Goal: Task Accomplishment & Management: Manage account settings

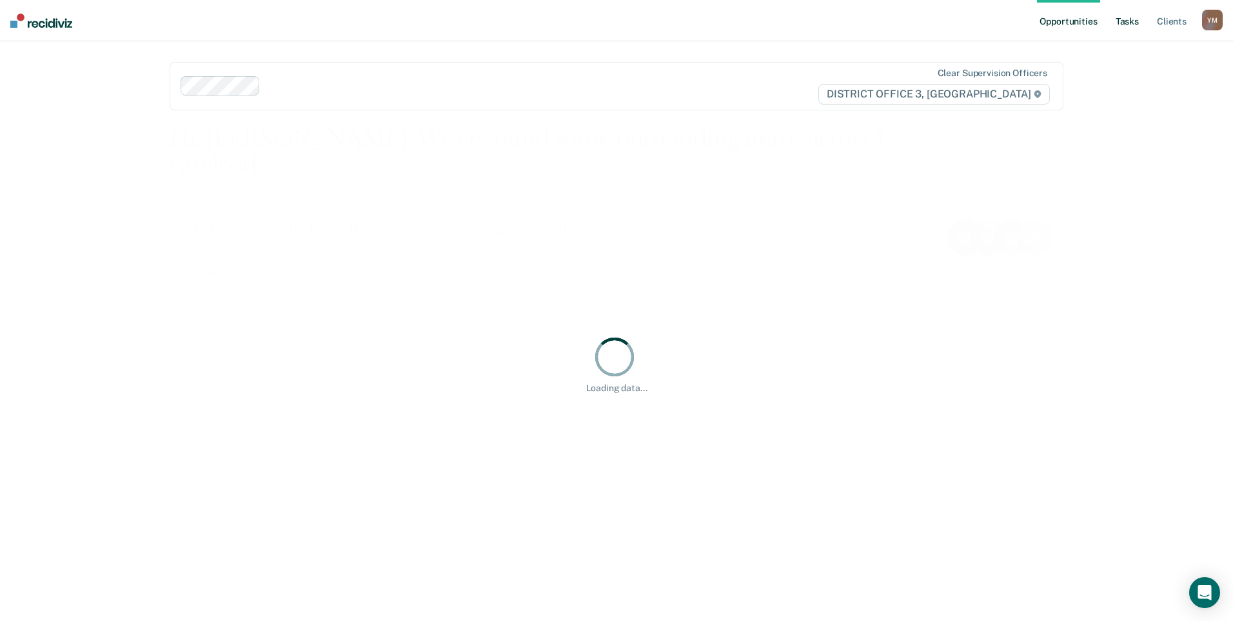
click at [1139, 23] on link "Tasks" at bounding box center [1127, 20] width 28 height 41
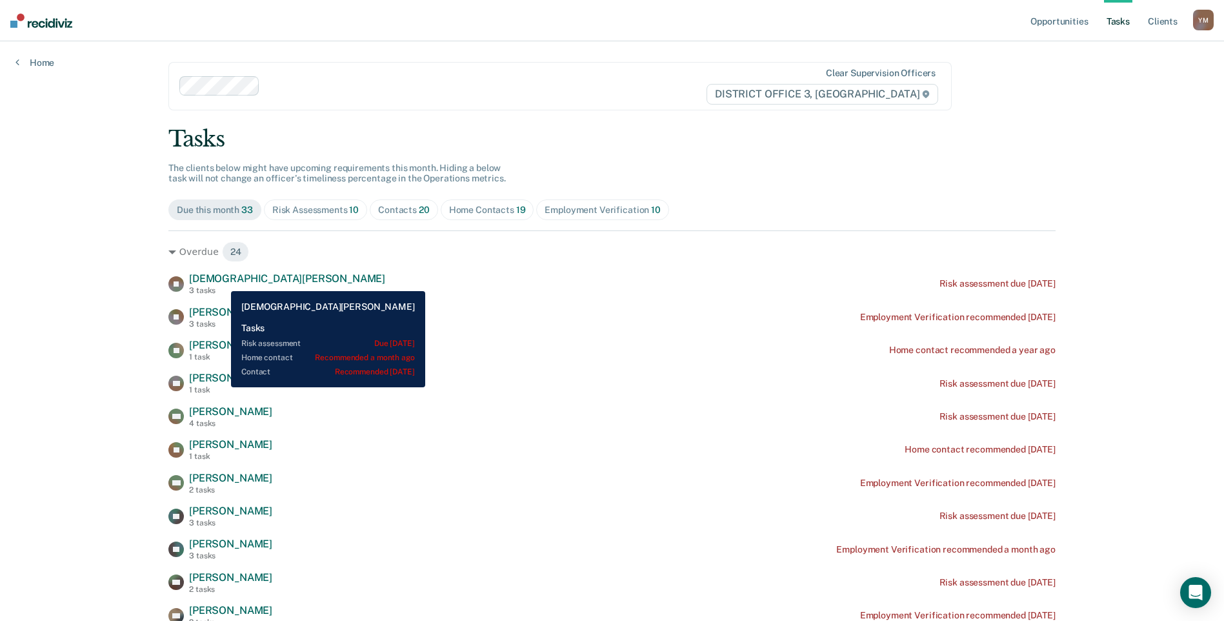
click at [222, 281] on span "[DEMOGRAPHIC_DATA][PERSON_NAME]" at bounding box center [287, 278] width 196 height 12
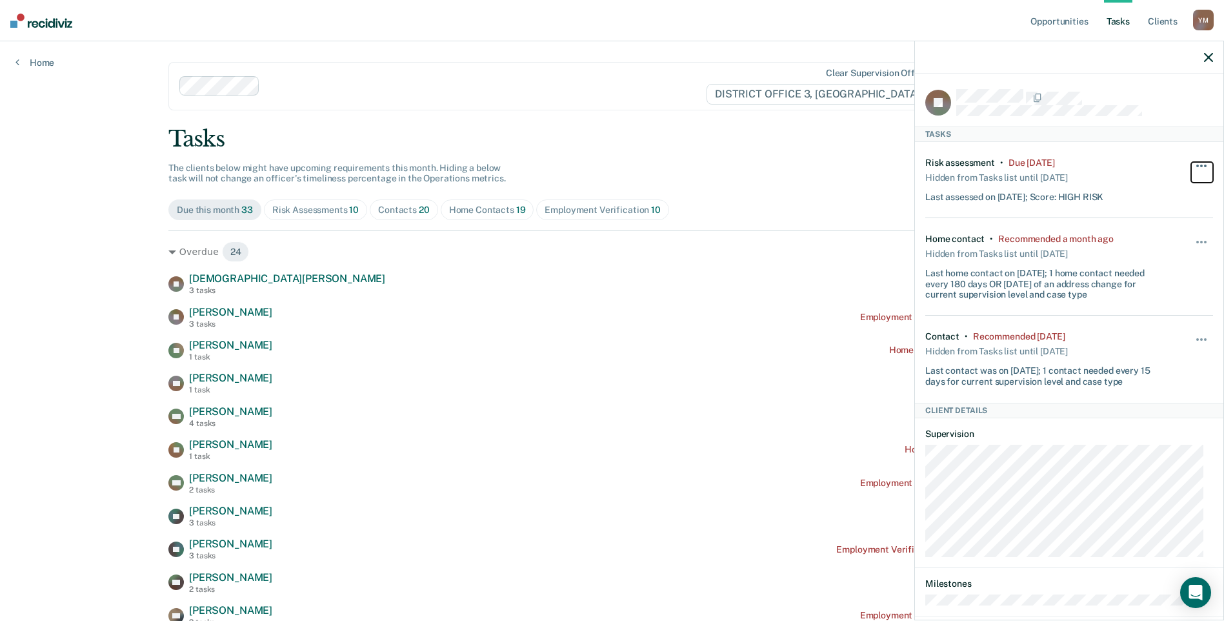
click at [1191, 162] on button "button" at bounding box center [1202, 172] width 22 height 21
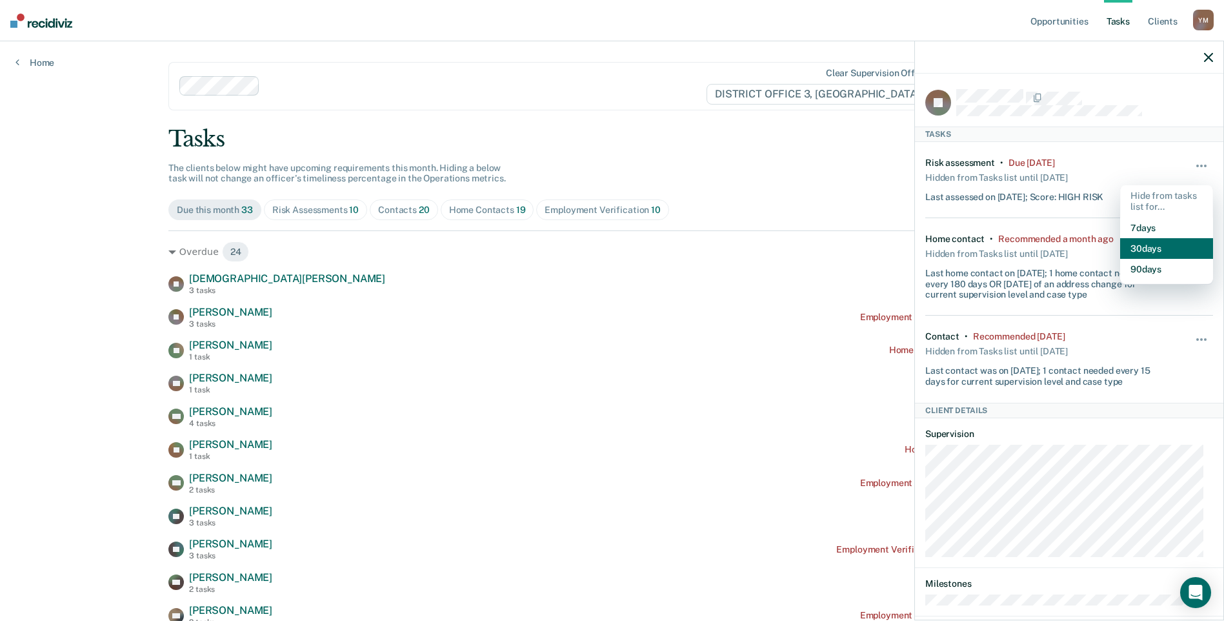
click at [1158, 246] on button "30 days" at bounding box center [1166, 248] width 93 height 21
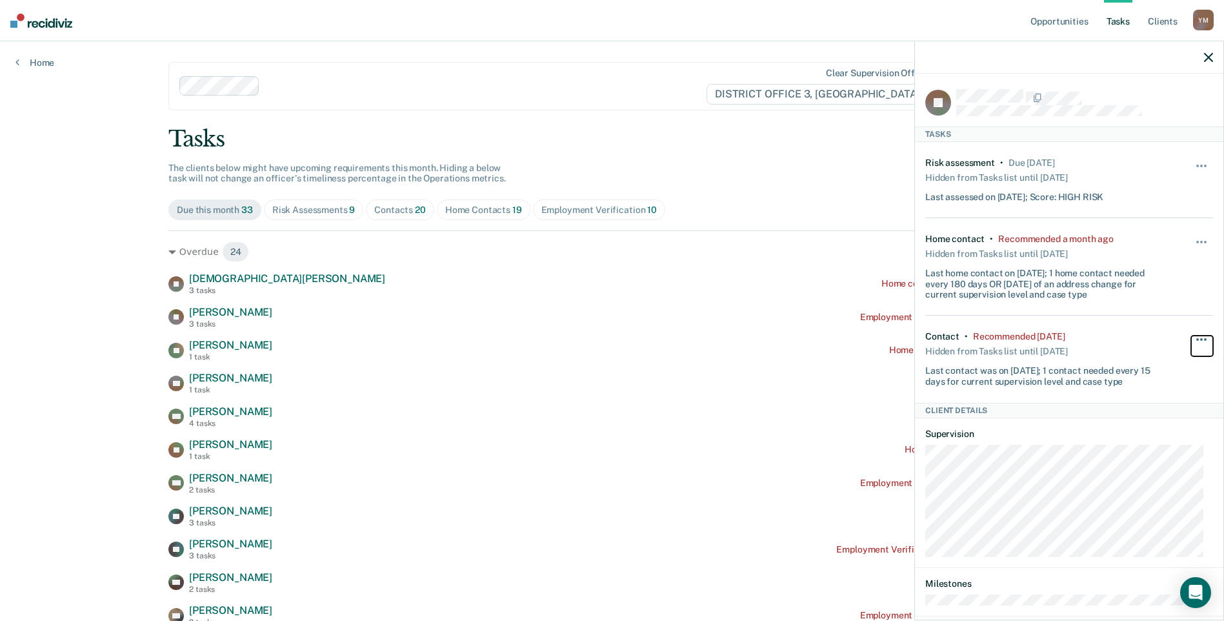
click at [1194, 337] on button "button" at bounding box center [1202, 345] width 22 height 21
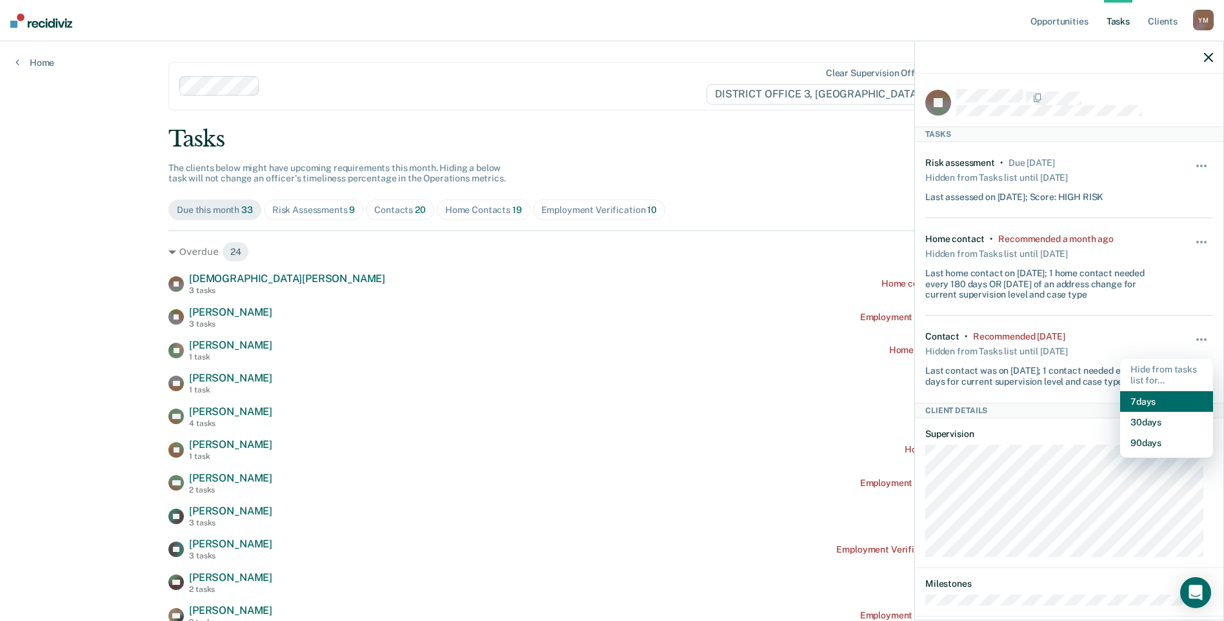
click at [1139, 402] on button "7 days" at bounding box center [1166, 401] width 93 height 21
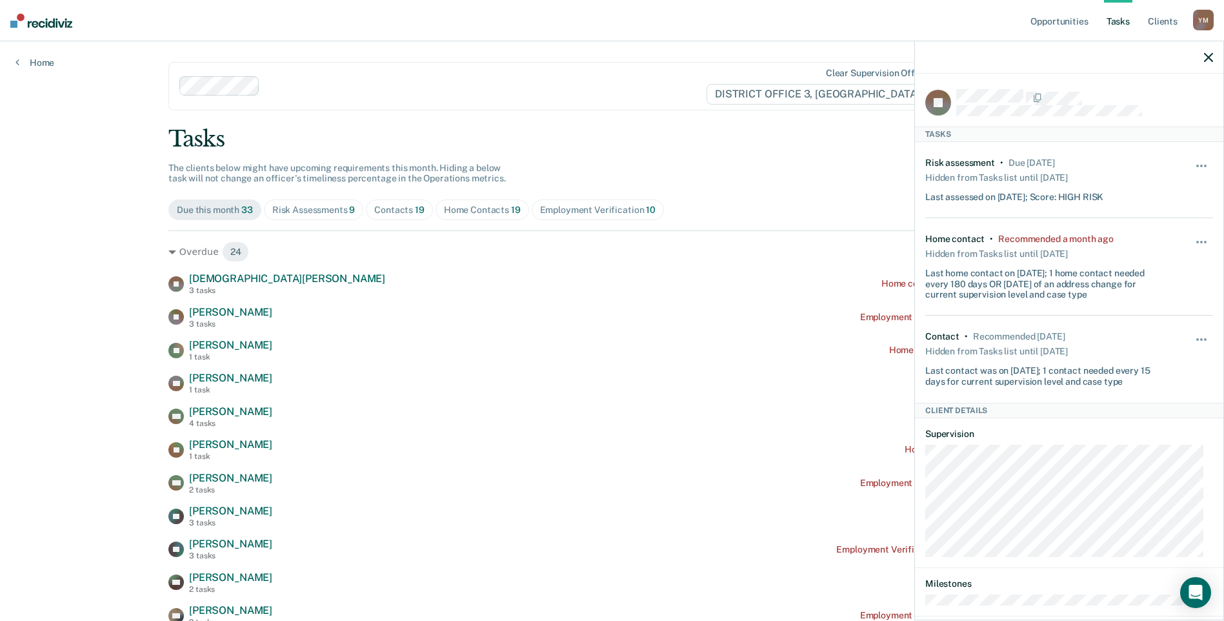
click at [699, 103] on div "Clear supervision officers DISTRICT OFFICE 3, [GEOGRAPHIC_DATA]" at bounding box center [559, 86] width 783 height 48
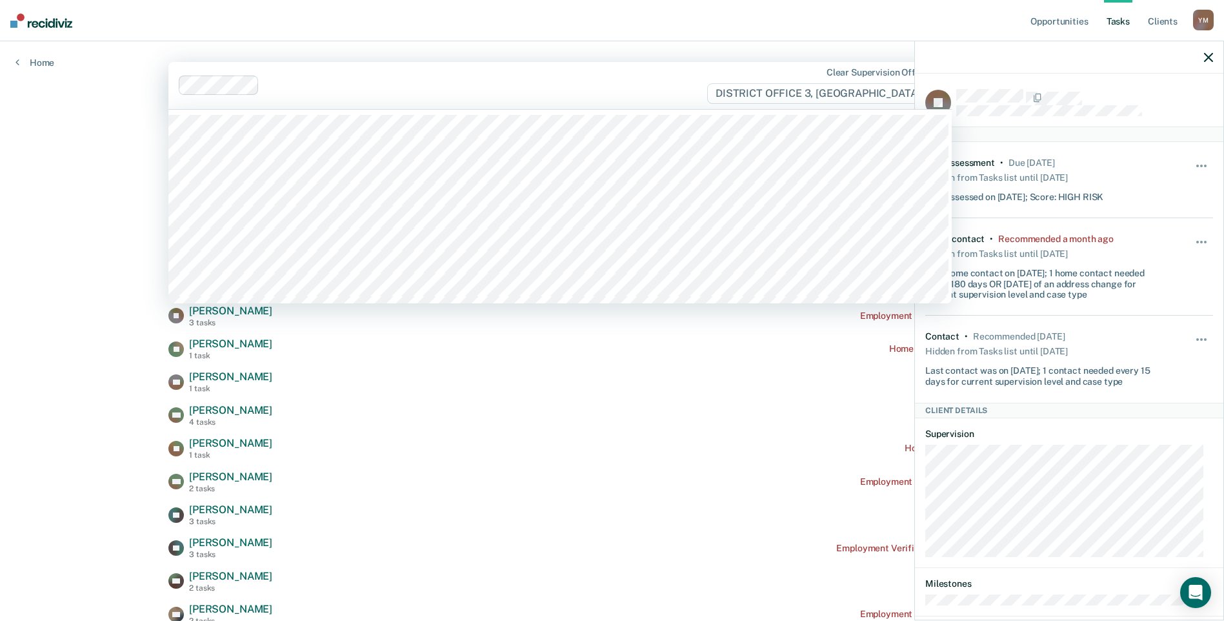
click at [614, 26] on nav "Opportunities Tasks Client s [PERSON_NAME] Y M Profile How it works Log Out" at bounding box center [612, 20] width 1224 height 41
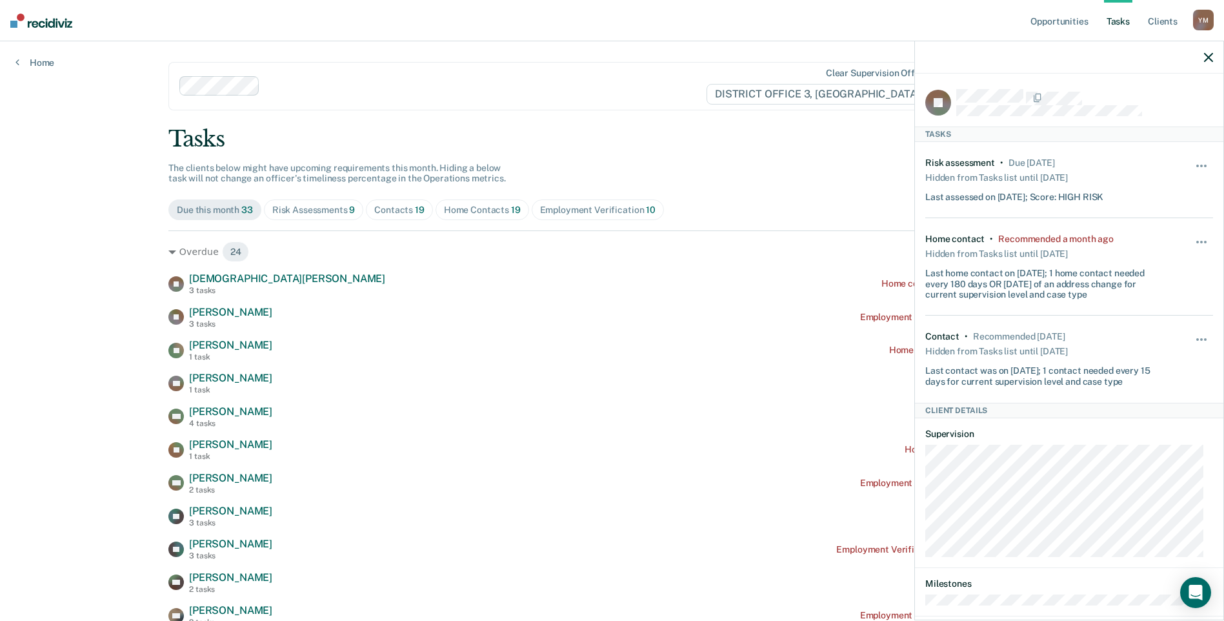
click at [1205, 63] on div at bounding box center [1069, 57] width 308 height 32
click at [1207, 58] on icon "button" at bounding box center [1208, 57] width 9 height 9
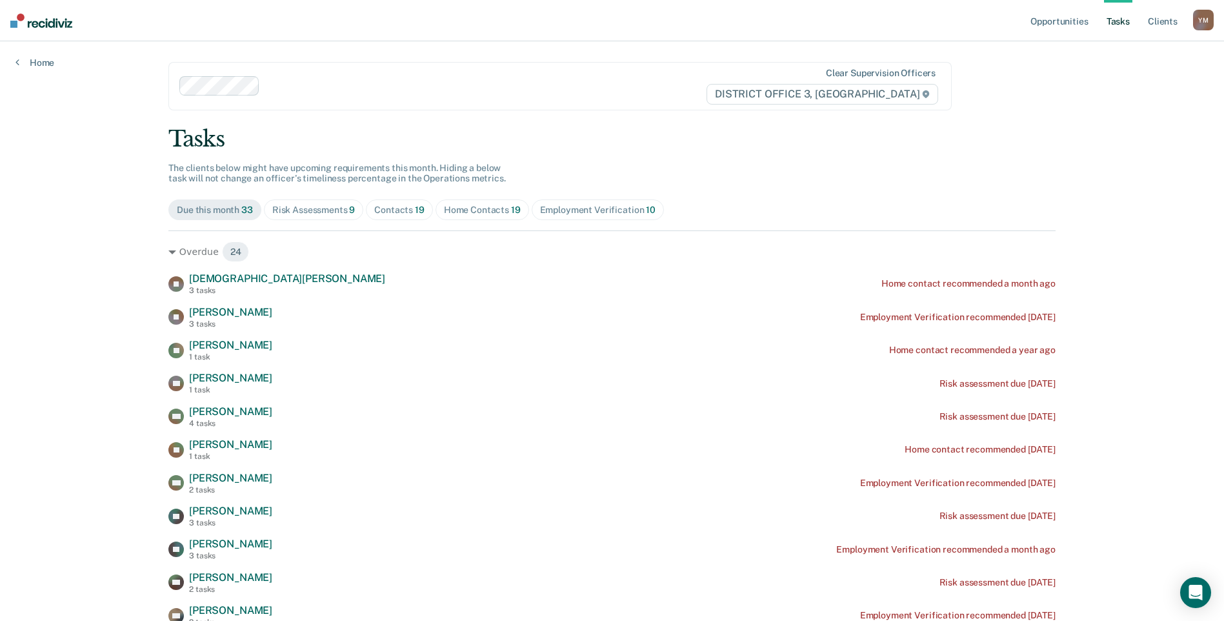
click at [589, 215] on div "Employment Verification 10" at bounding box center [597, 209] width 115 height 11
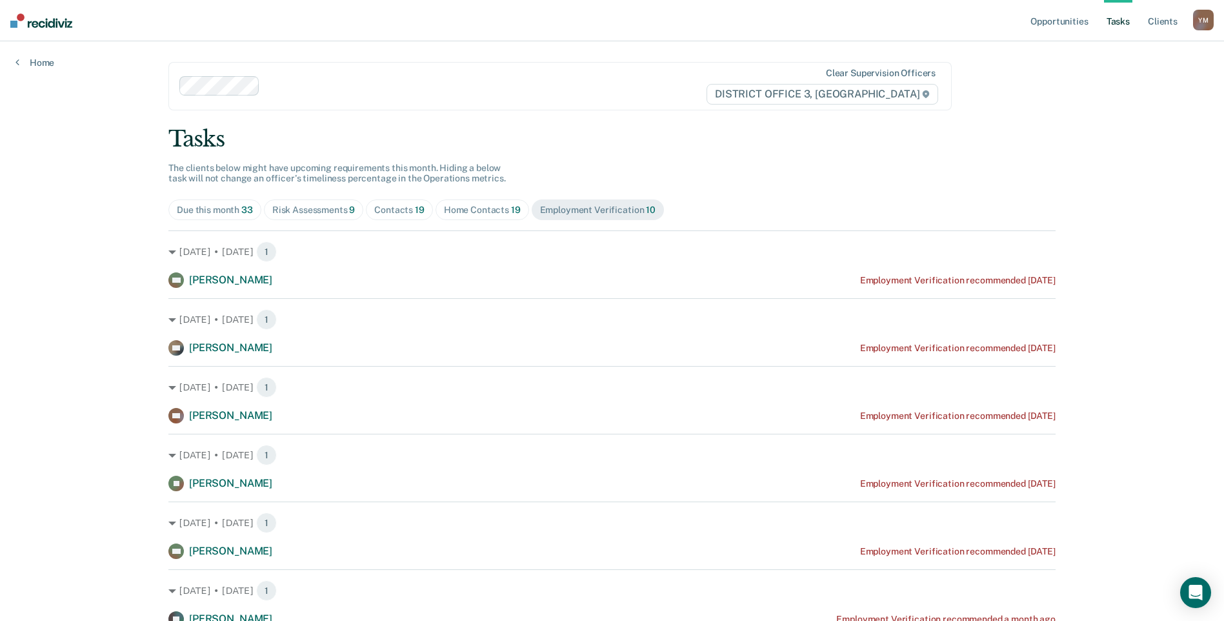
click at [413, 128] on div "Tasks" at bounding box center [611, 139] width 887 height 26
click at [341, 210] on div "Risk Assessments 9" at bounding box center [313, 209] width 83 height 11
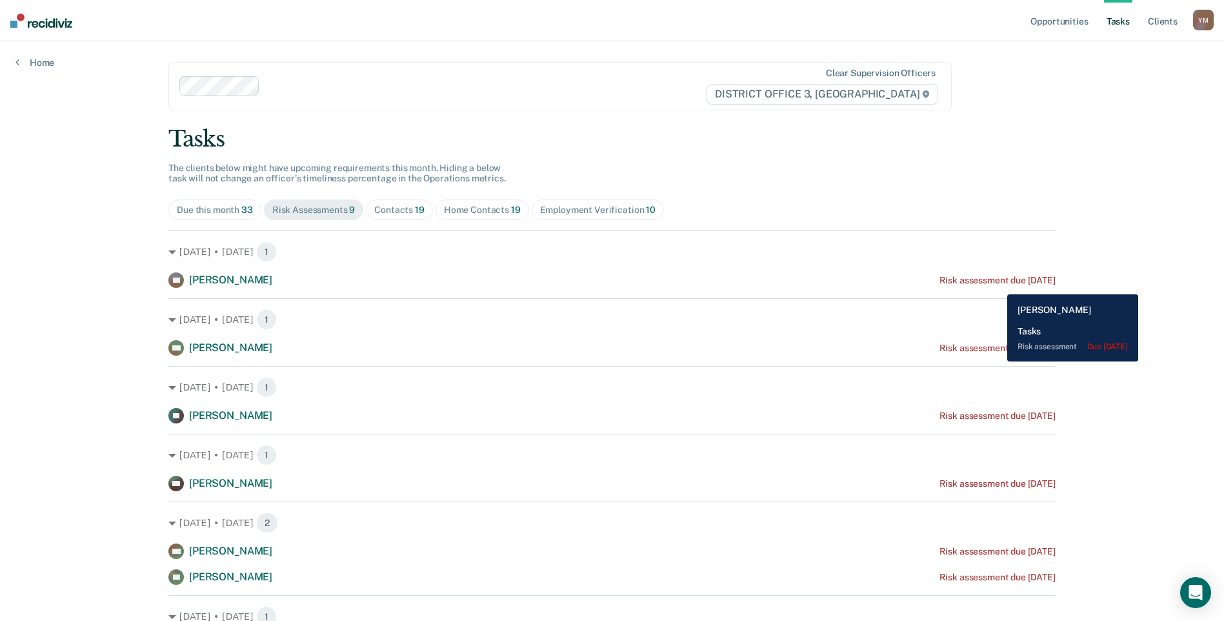
click at [997, 283] on div "Risk assessment due [DATE]" at bounding box center [997, 280] width 116 height 11
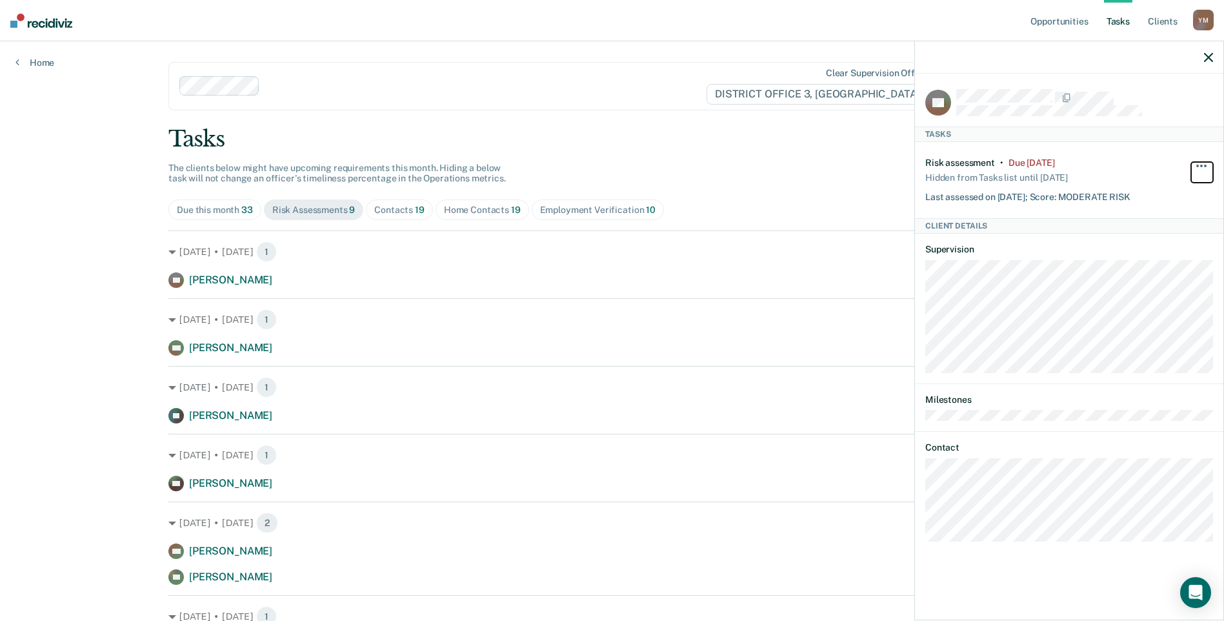
click at [1208, 165] on button "button" at bounding box center [1202, 172] width 22 height 21
click at [1156, 245] on button "30 days" at bounding box center [1166, 248] width 93 height 21
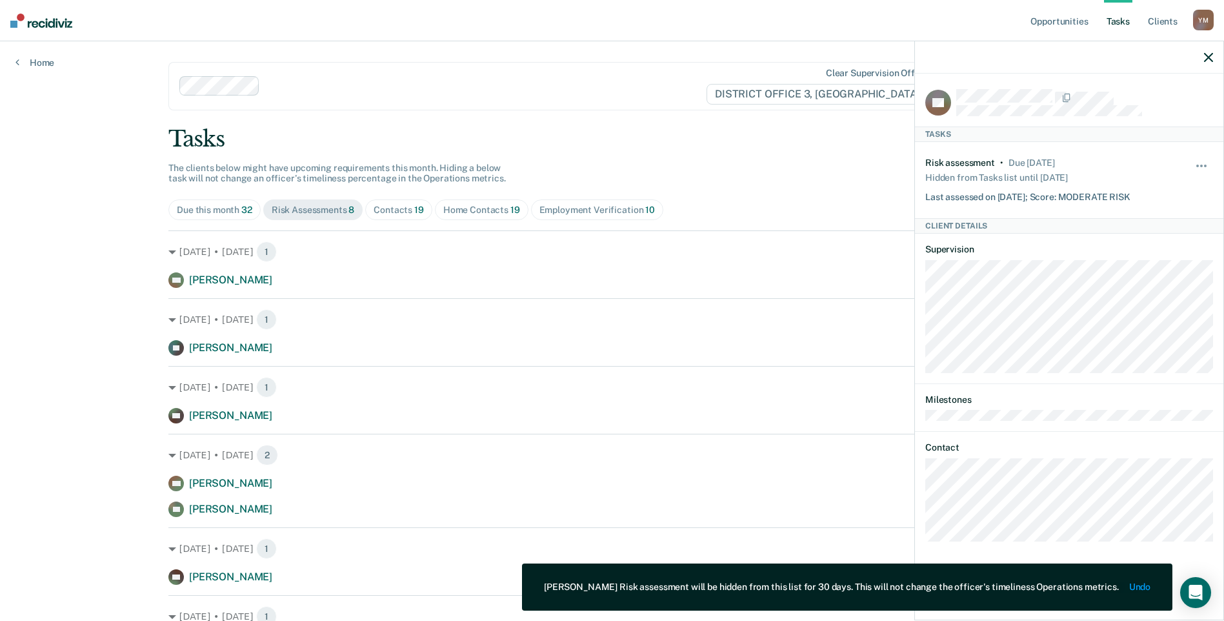
click at [490, 74] on div "Clear supervision officers DISTRICT OFFICE 3, [GEOGRAPHIC_DATA]" at bounding box center [559, 86] width 783 height 48
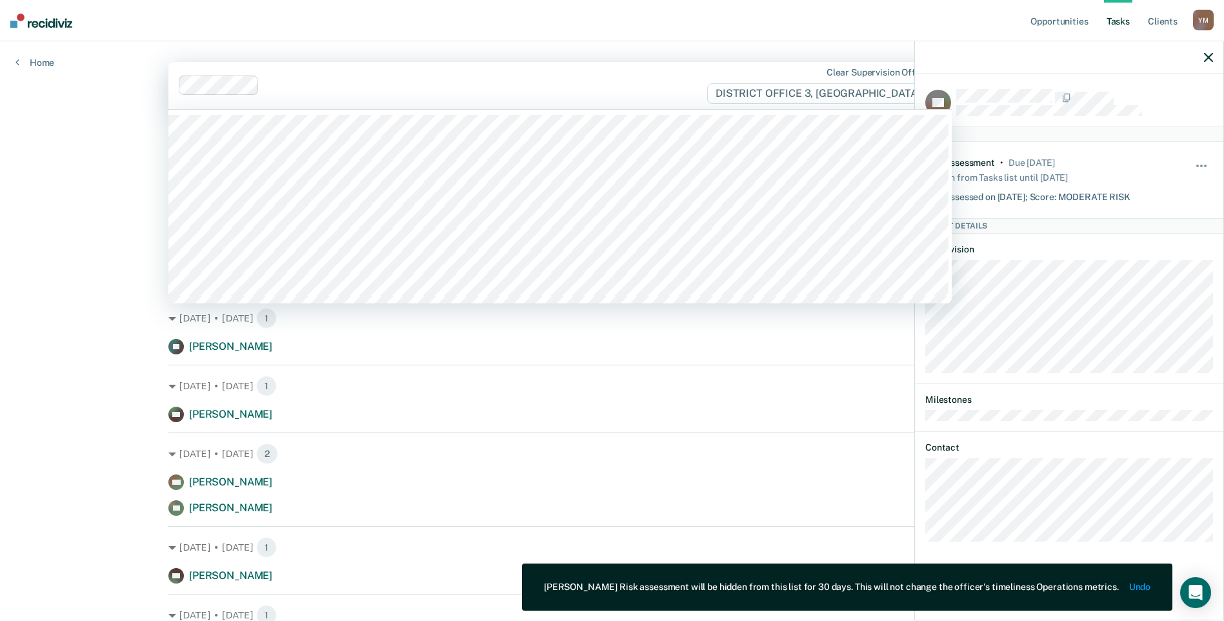
click at [75, 102] on div "Opportunities Tasks Client s [PERSON_NAME] Y M Profile How it works Log Out Hom…" at bounding box center [612, 385] width 1224 height 770
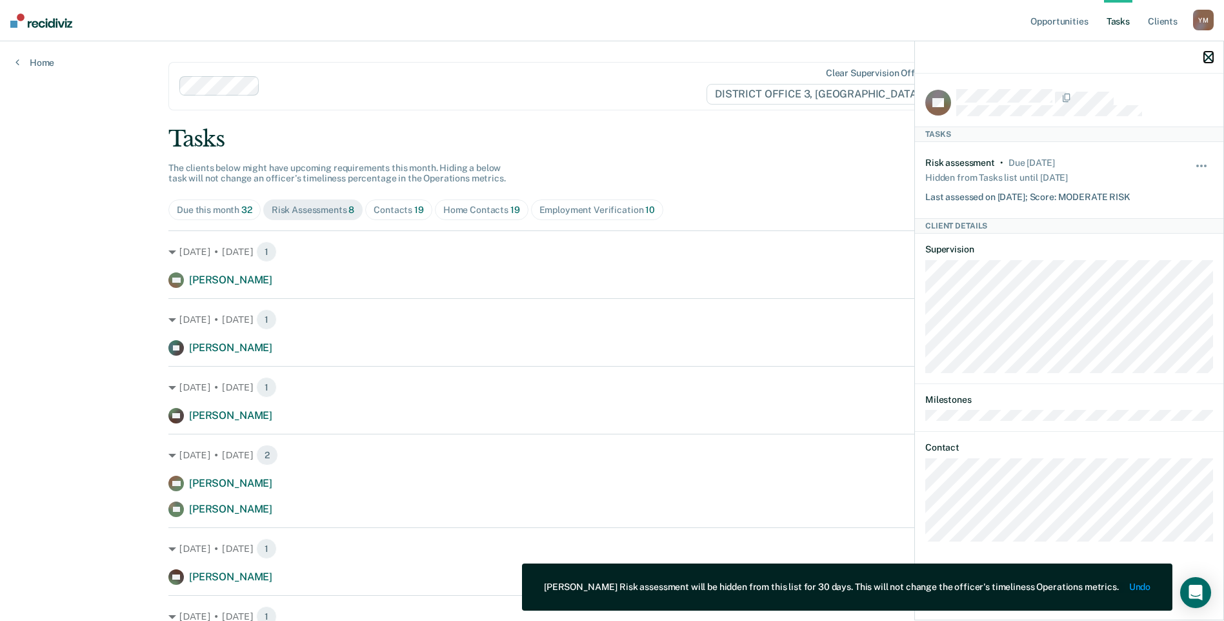
click at [1207, 56] on icon "button" at bounding box center [1208, 57] width 9 height 9
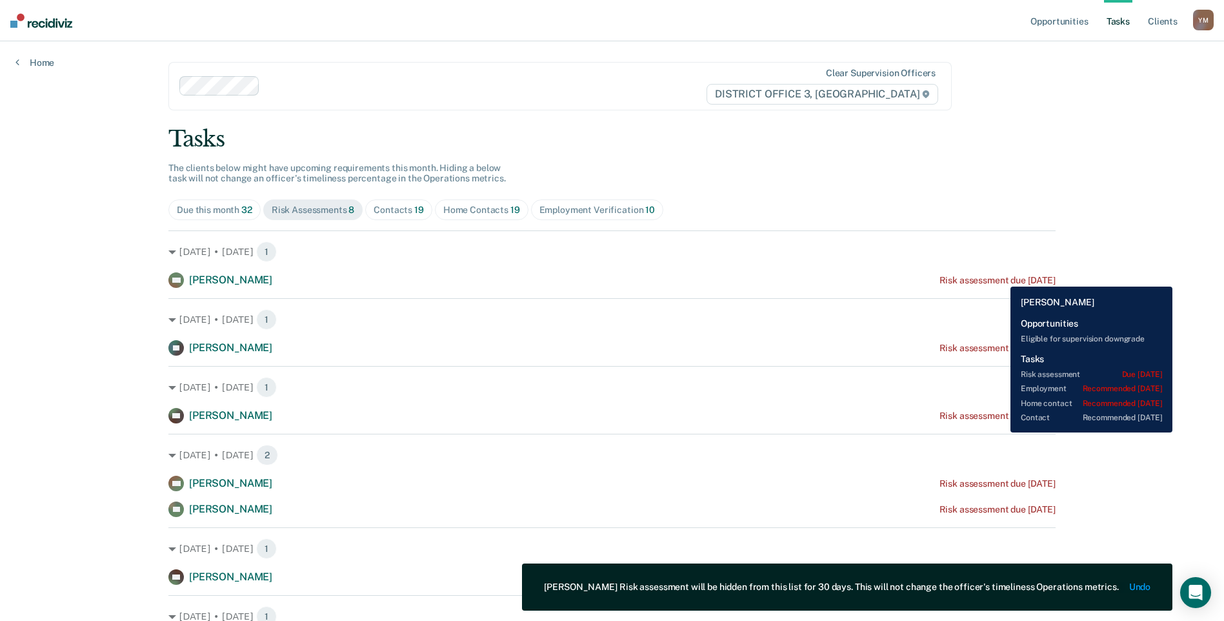
click at [1000, 277] on div "Risk assessment due [DATE]" at bounding box center [997, 280] width 116 height 11
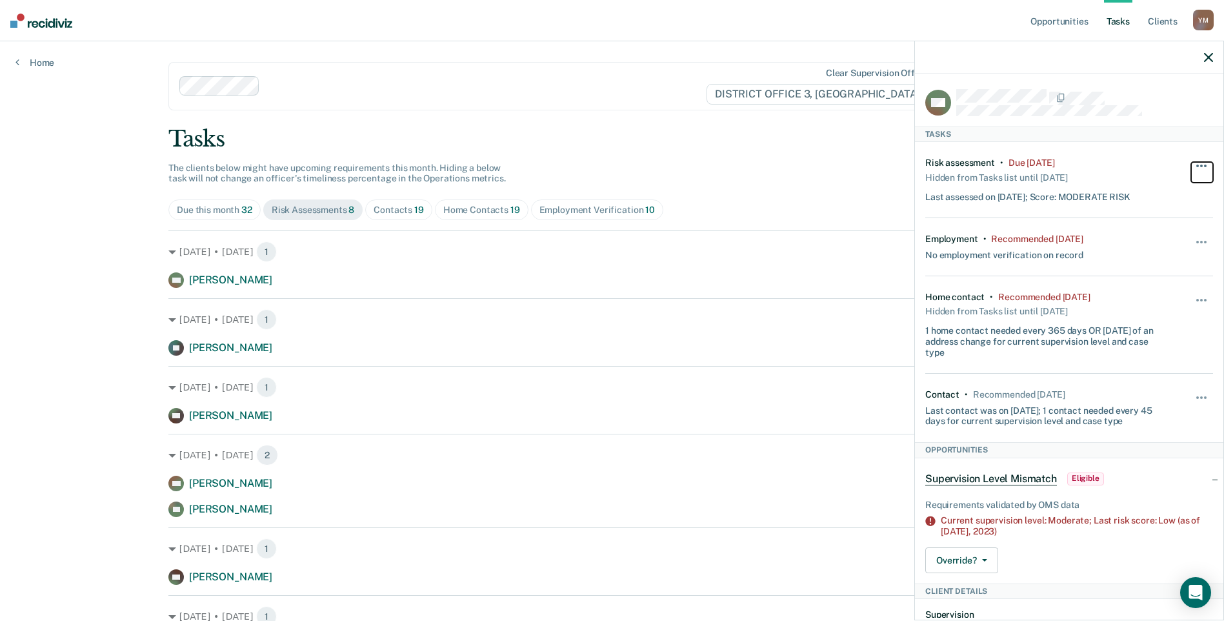
click at [1191, 167] on button "button" at bounding box center [1202, 172] width 22 height 21
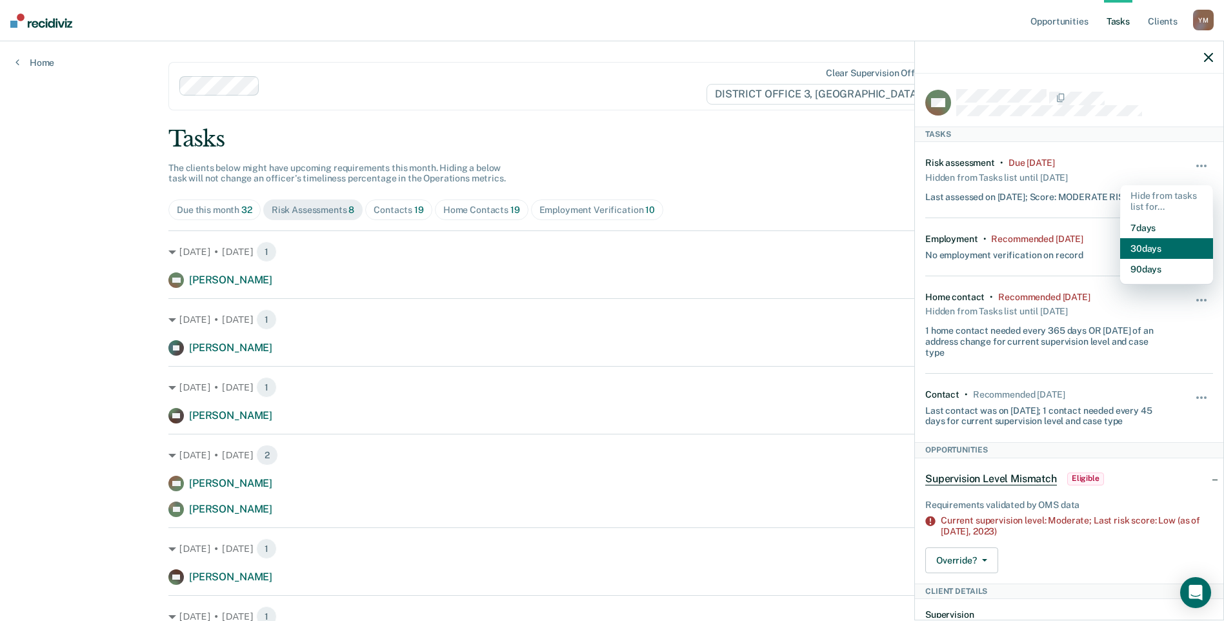
click at [1141, 250] on button "30 days" at bounding box center [1166, 248] width 93 height 21
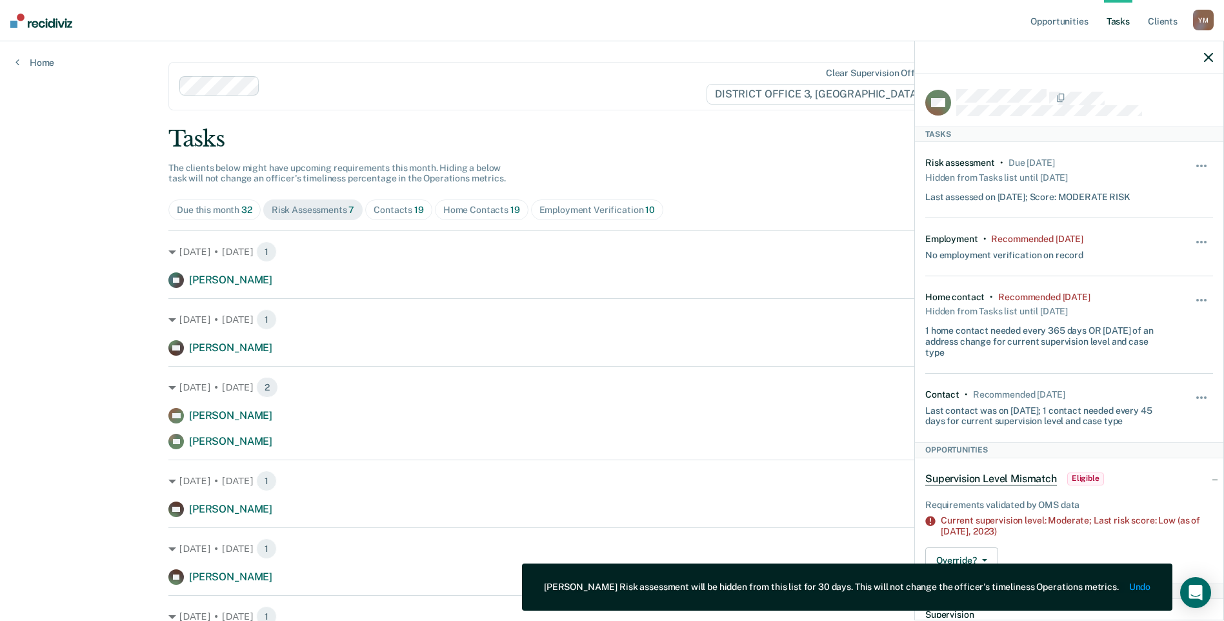
click at [89, 46] on div "Opportunities Tasks Client s [PERSON_NAME] Y M Profile How it works Log Out Hom…" at bounding box center [612, 352] width 1224 height 704
click at [1211, 59] on icon "button" at bounding box center [1208, 57] width 9 height 9
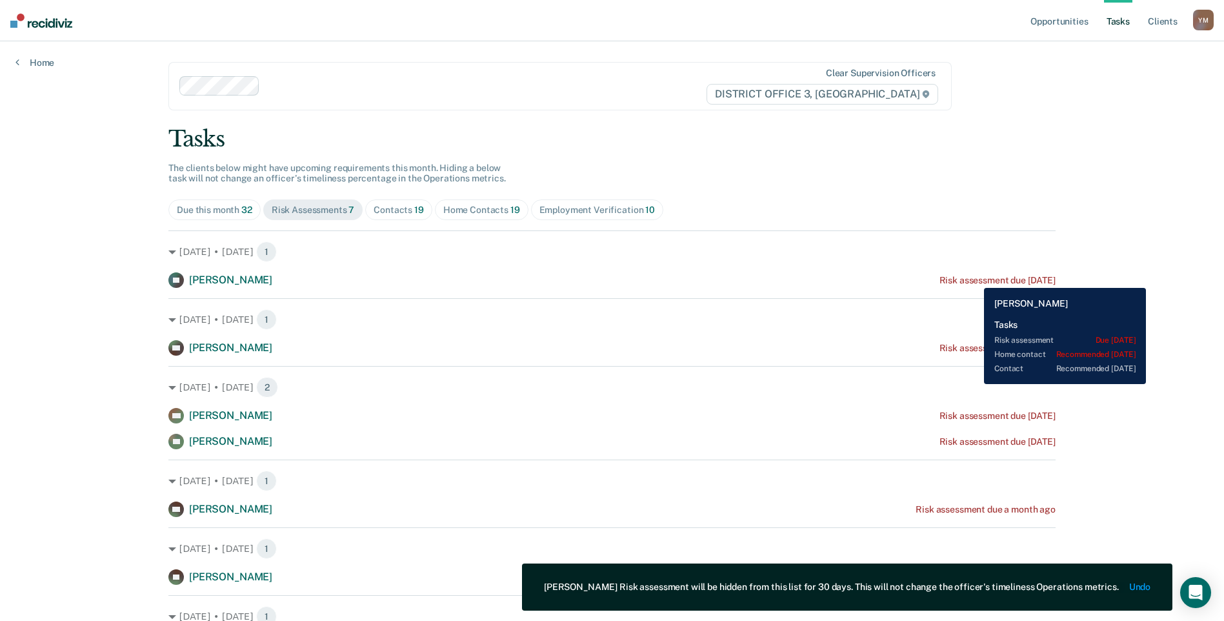
click at [974, 275] on div "Risk assessment due [DATE]" at bounding box center [997, 280] width 116 height 11
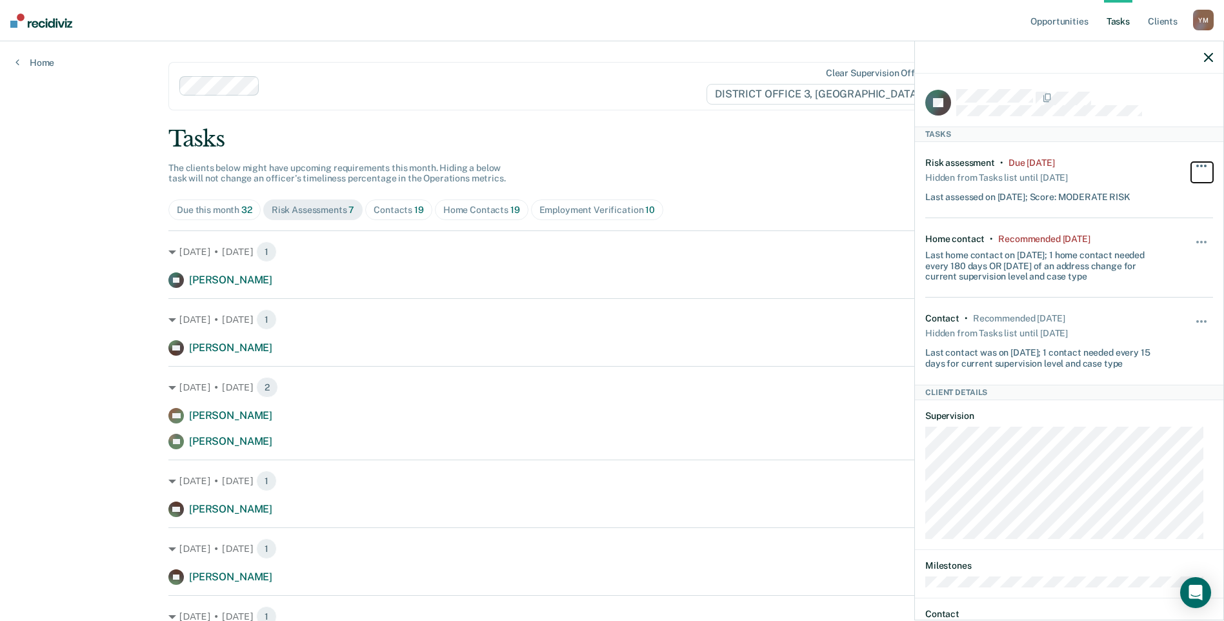
click at [1193, 163] on button "button" at bounding box center [1202, 172] width 22 height 21
click at [1157, 243] on button "30 days" at bounding box center [1166, 248] width 93 height 21
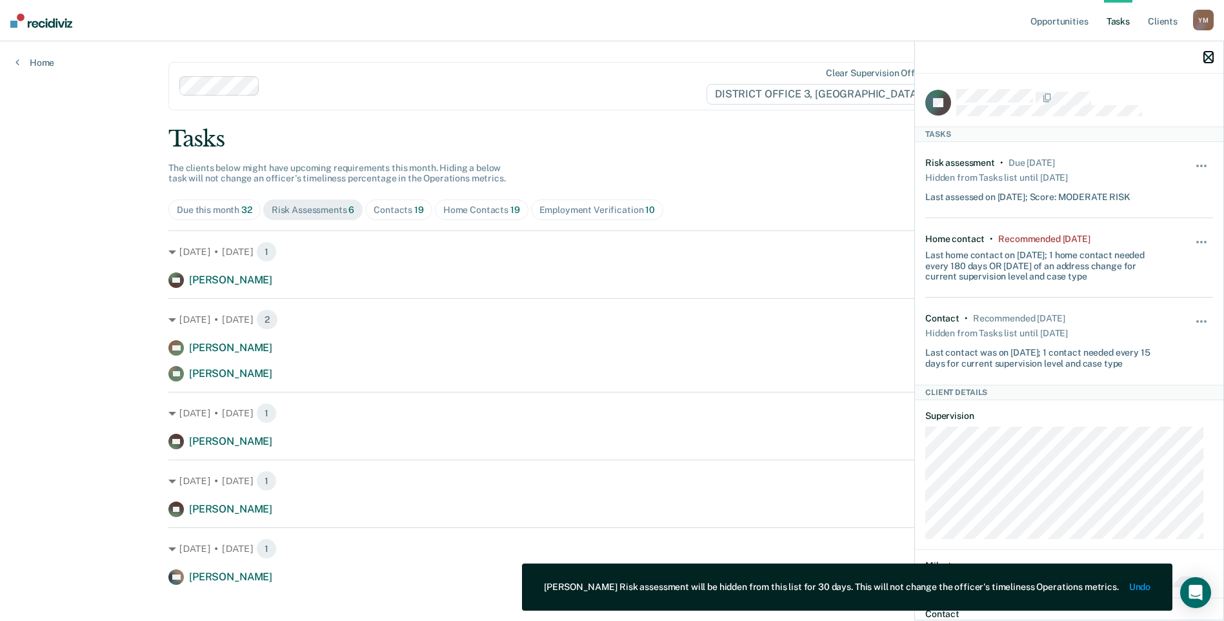
click at [1210, 57] on icon "button" at bounding box center [1208, 57] width 9 height 9
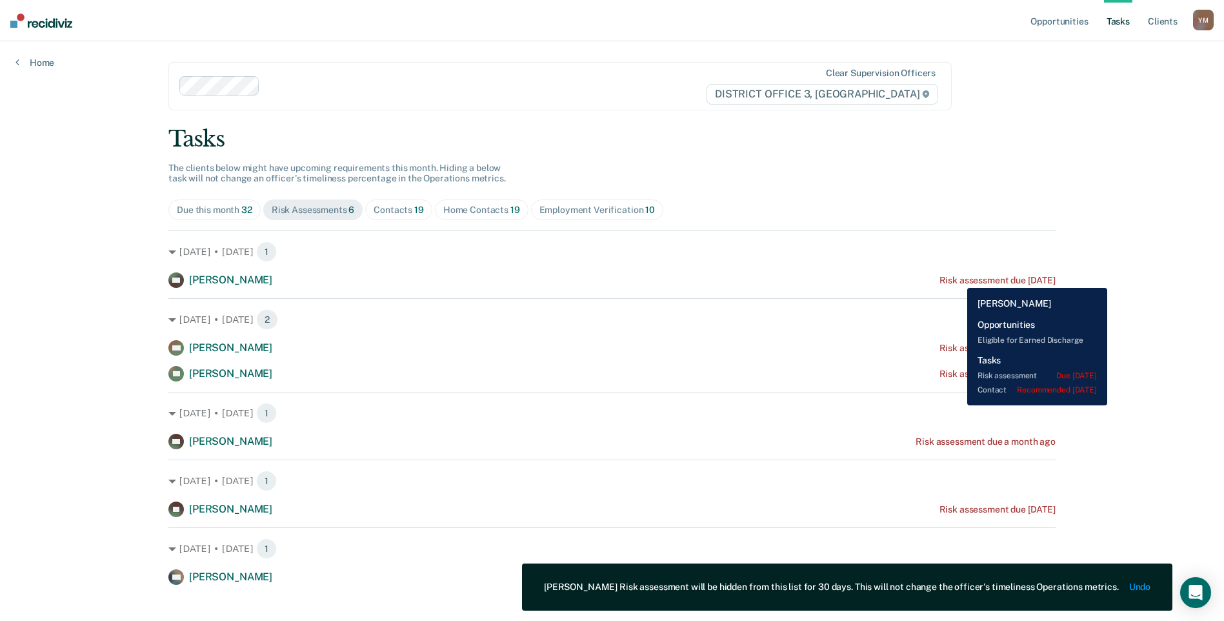
click at [958, 278] on div "Risk assessment due [DATE]" at bounding box center [997, 280] width 116 height 11
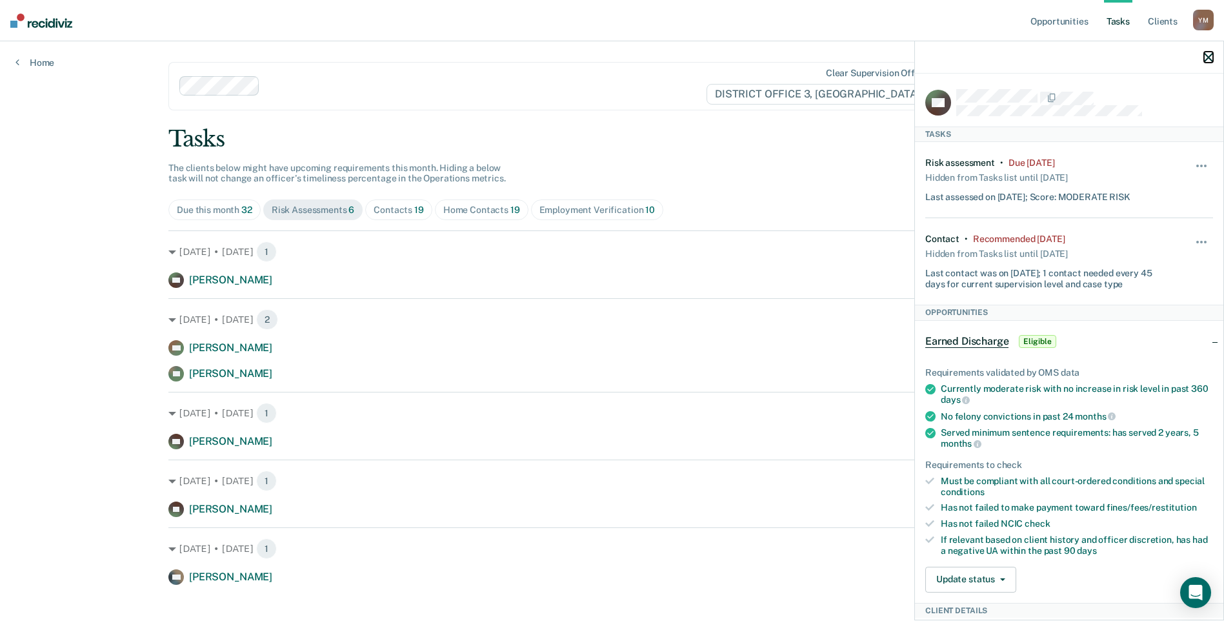
click at [1207, 55] on icon "button" at bounding box center [1208, 57] width 9 height 9
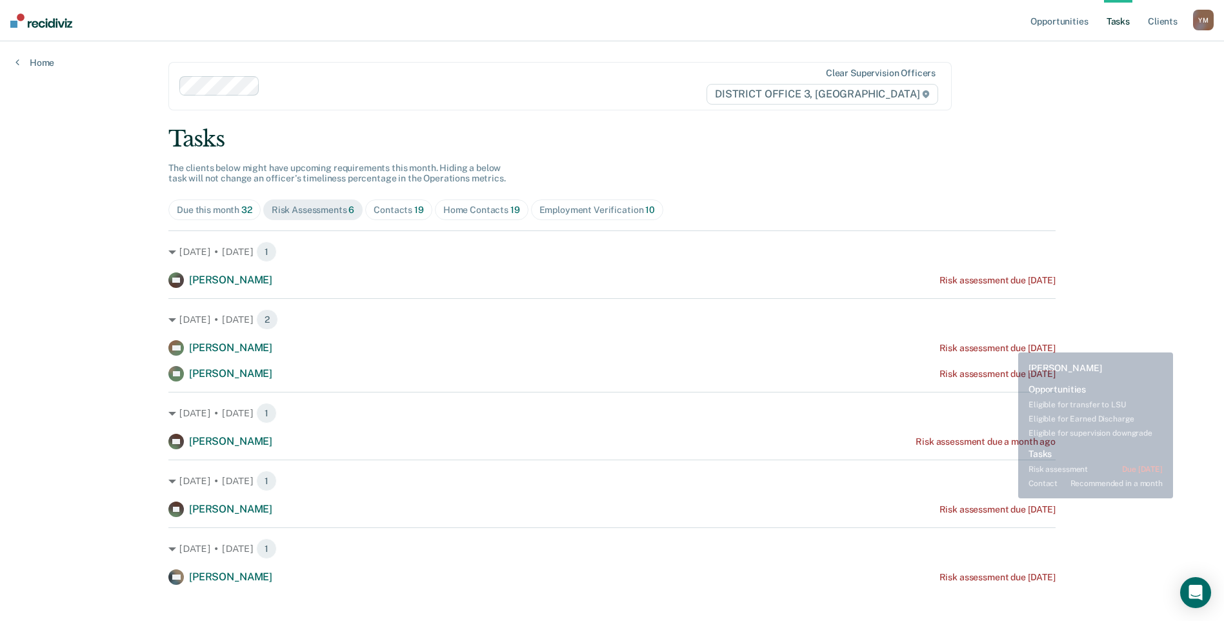
click at [1007, 347] on div "Risk assessment due [DATE]" at bounding box center [997, 348] width 116 height 11
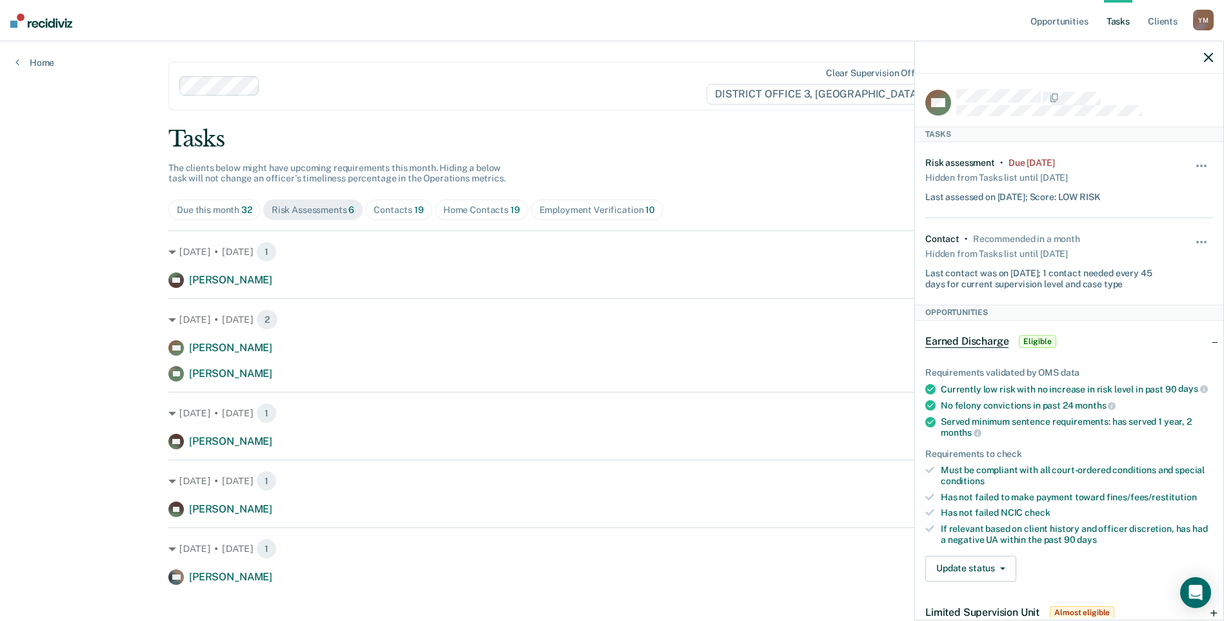
click at [1202, 55] on div at bounding box center [1069, 57] width 308 height 32
click at [1212, 63] on div at bounding box center [1069, 57] width 308 height 32
click at [1210, 57] on icon "button" at bounding box center [1208, 57] width 9 height 9
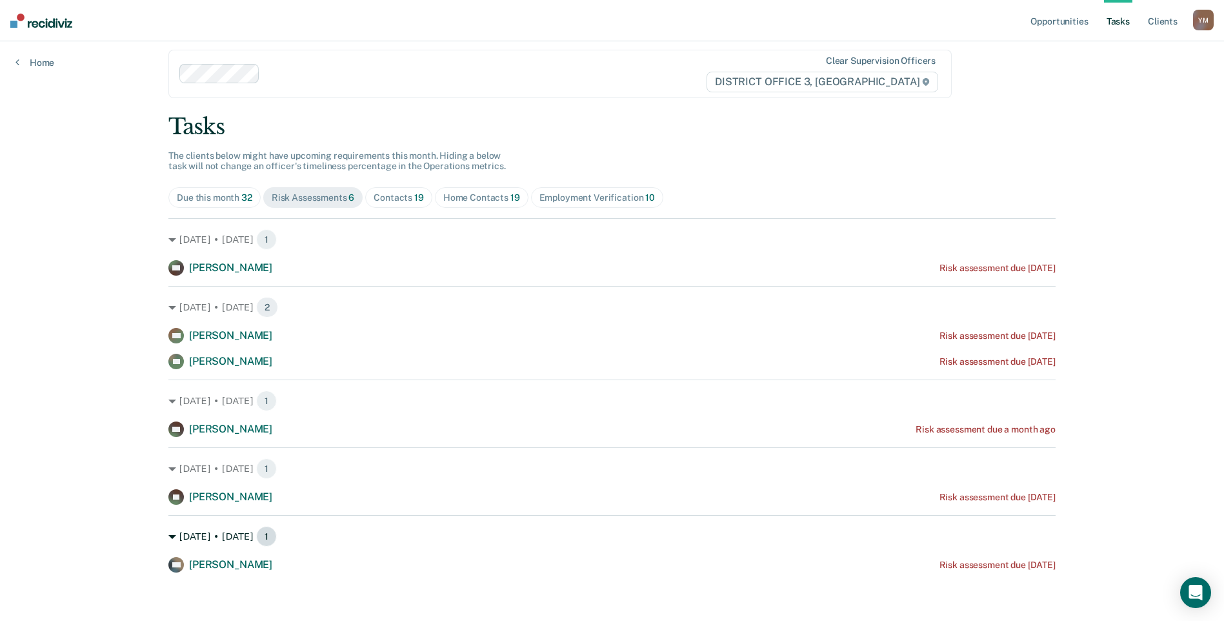
scroll to position [15, 0]
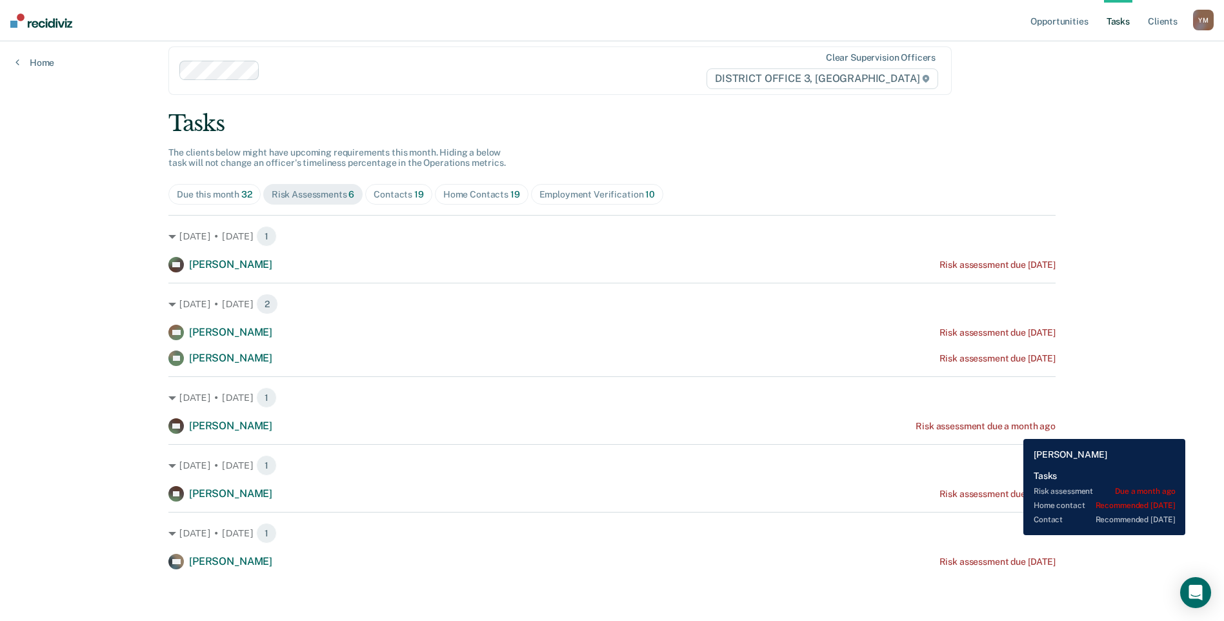
click at [1014, 428] on div "Risk assessment due a month ago" at bounding box center [985, 426] width 140 height 11
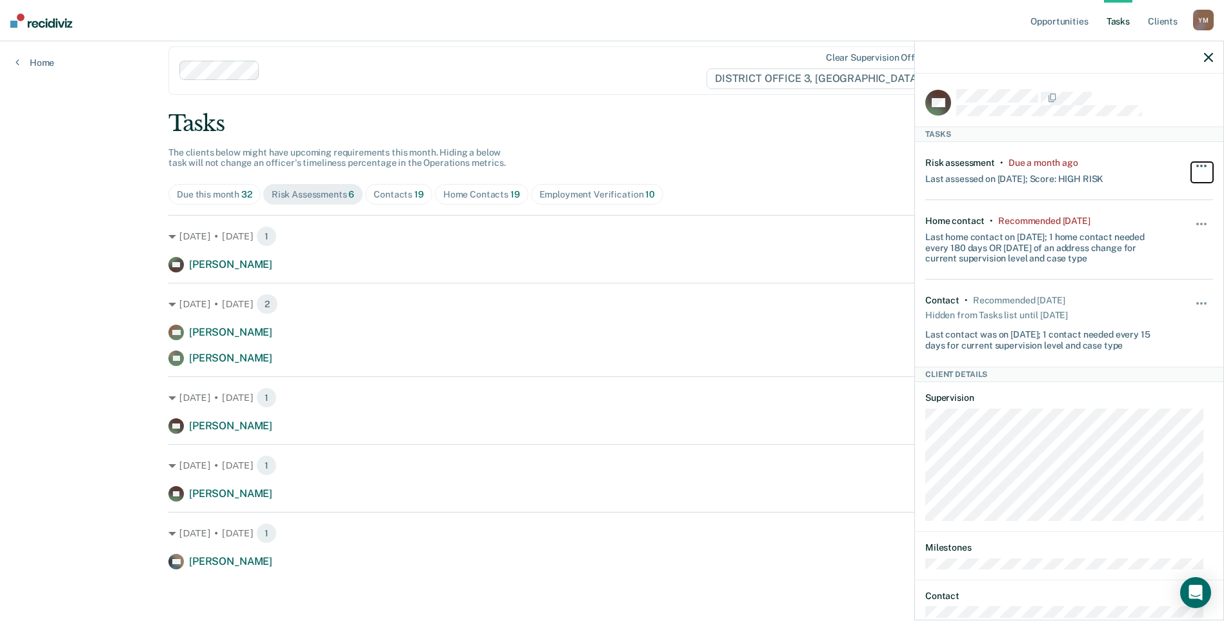
click at [1191, 165] on button "button" at bounding box center [1202, 172] width 22 height 21
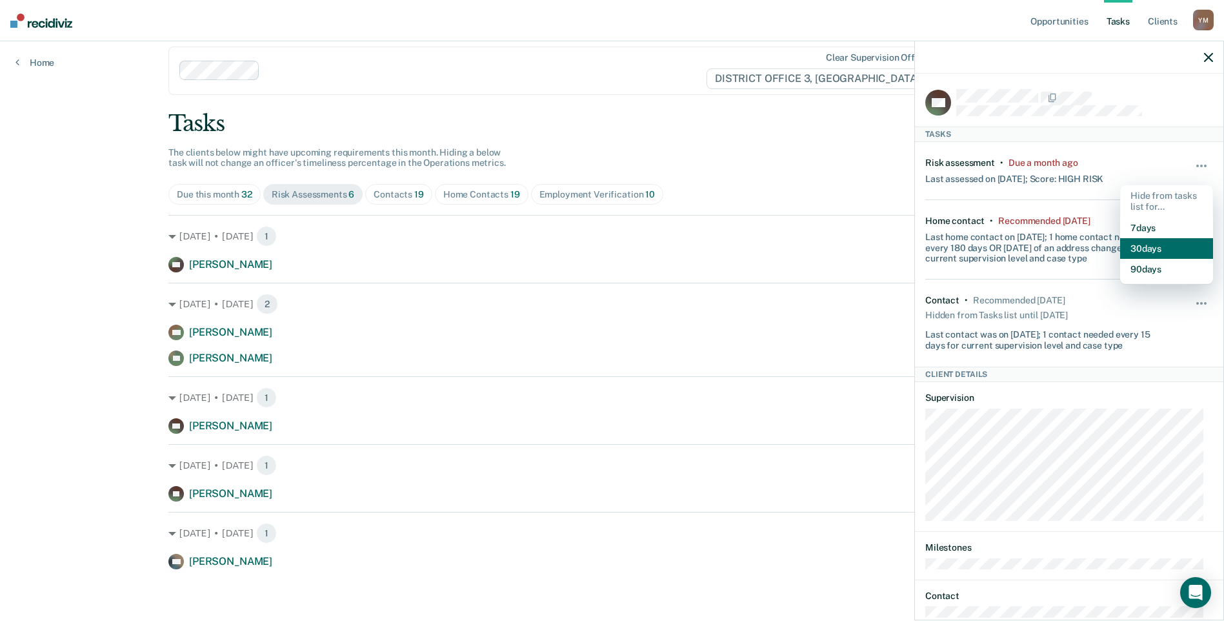
click at [1142, 244] on button "30 days" at bounding box center [1166, 248] width 93 height 21
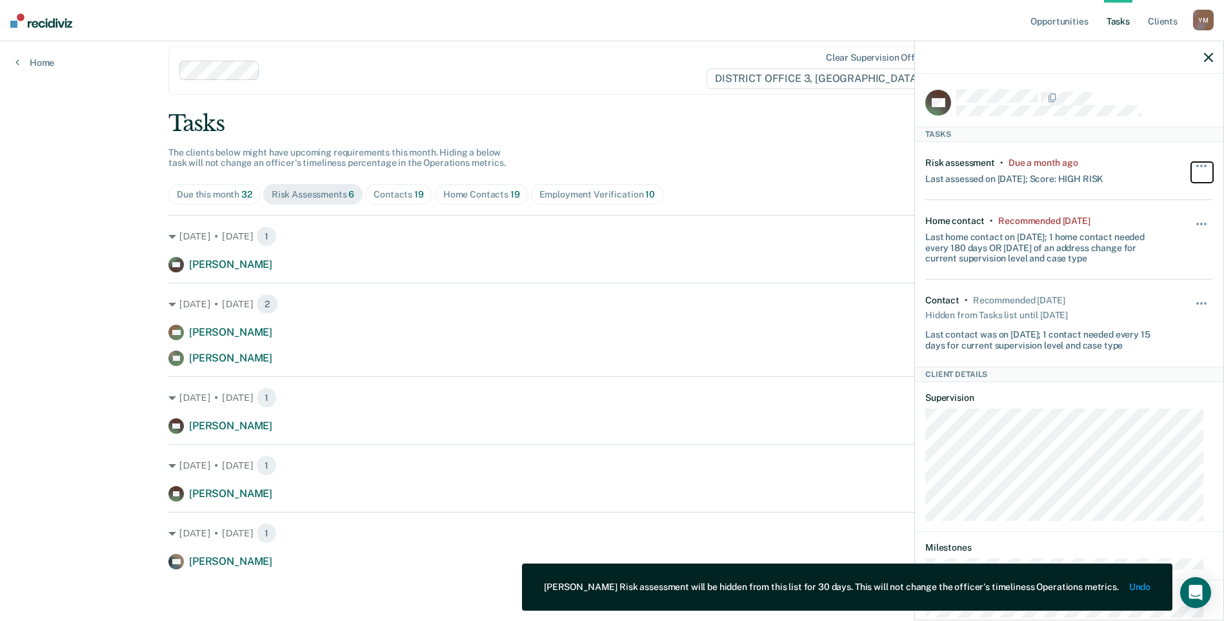
scroll to position [0, 0]
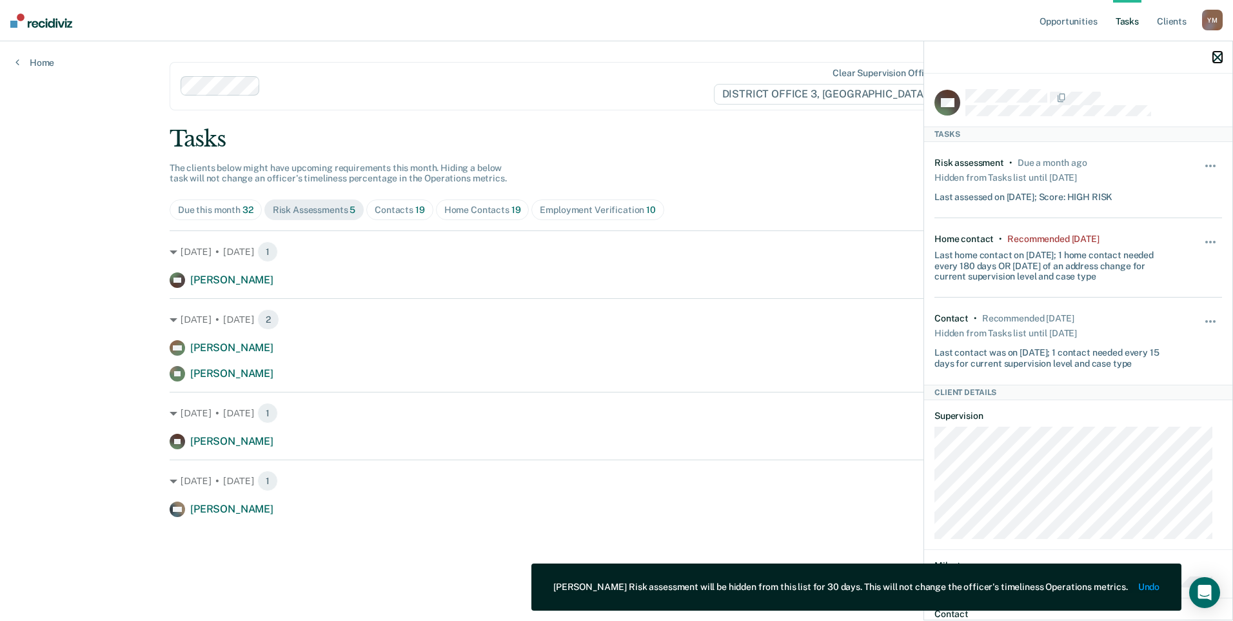
click at [1216, 57] on icon "button" at bounding box center [1217, 57] width 9 height 9
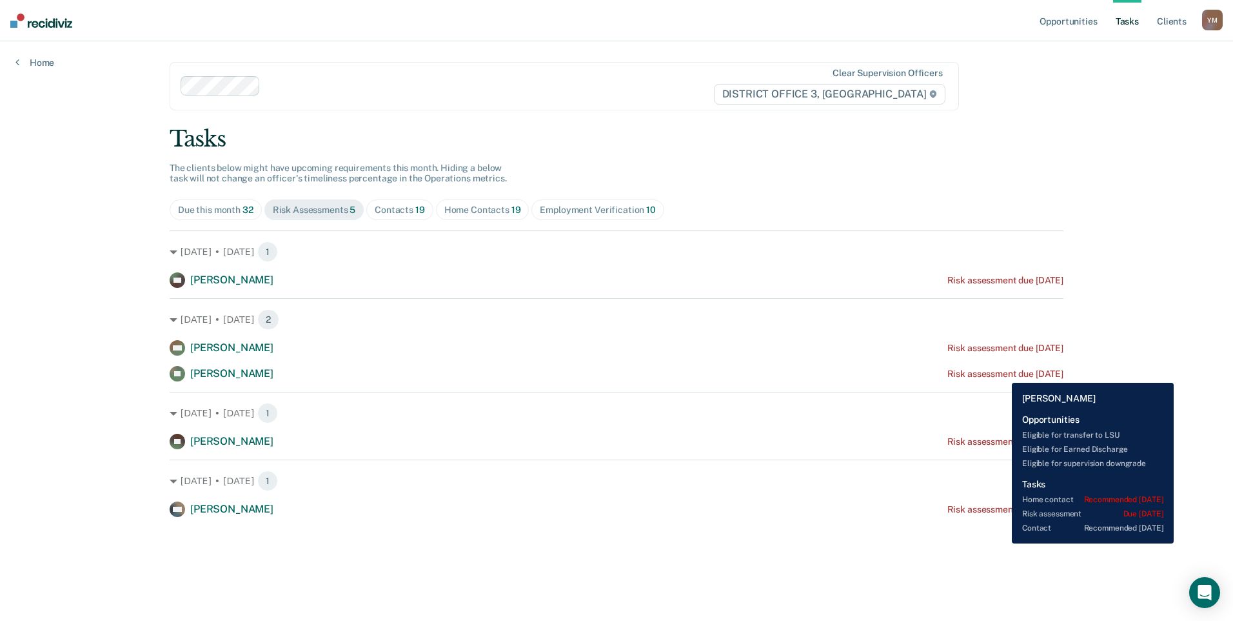
click at [1002, 373] on div "Risk assessment due [DATE]" at bounding box center [1006, 373] width 116 height 11
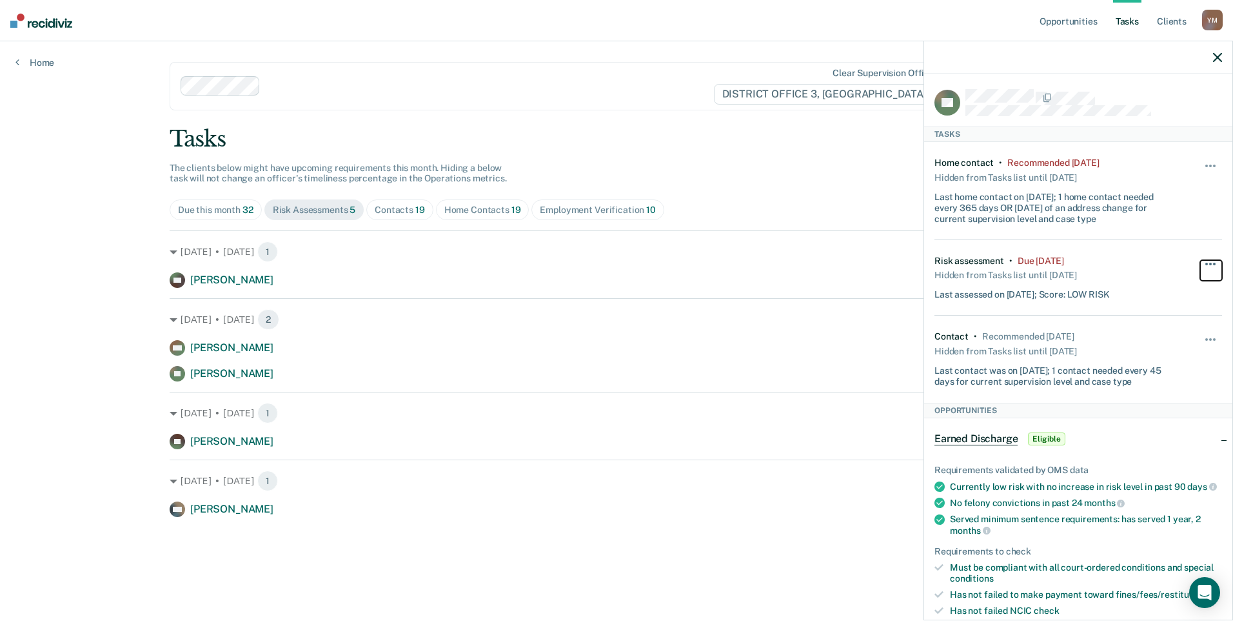
click at [1200, 261] on button "button" at bounding box center [1211, 270] width 22 height 21
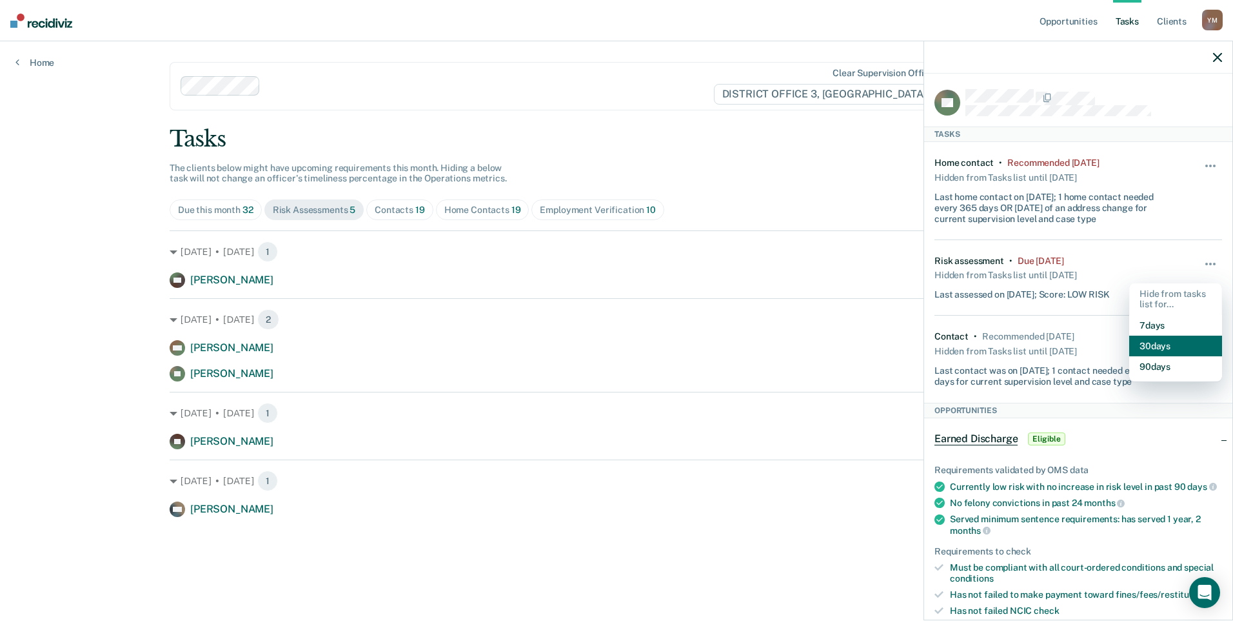
click at [1182, 341] on button "30 days" at bounding box center [1175, 345] width 93 height 21
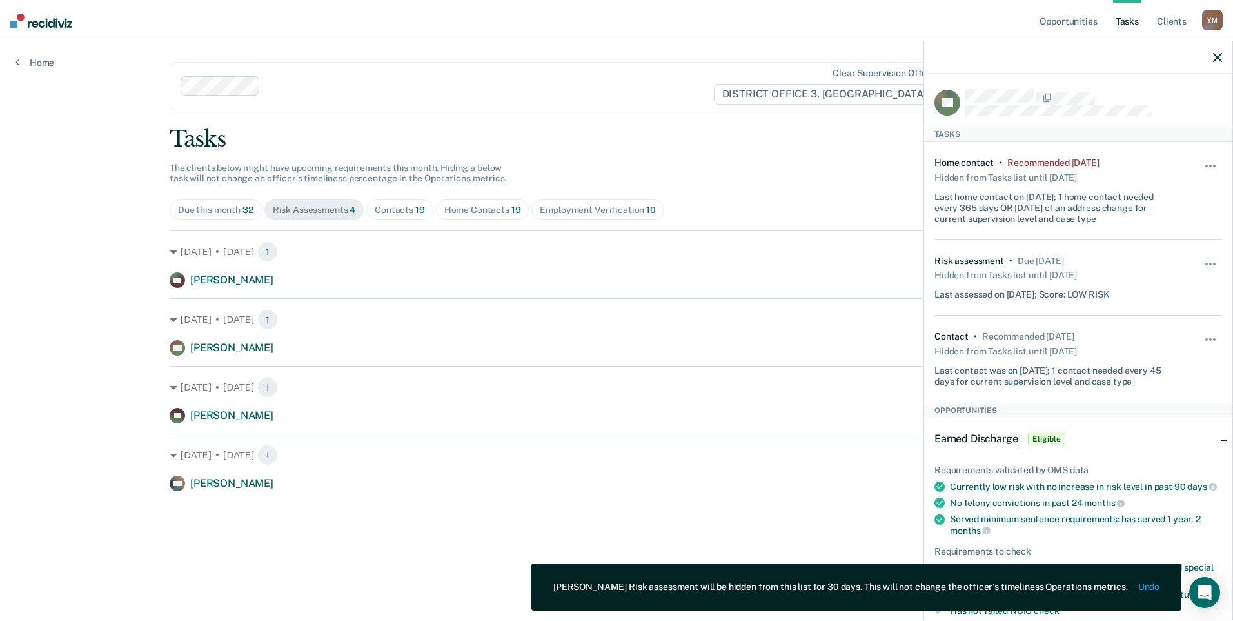
click at [1222, 54] on div at bounding box center [1078, 57] width 308 height 32
click at [1220, 54] on icon "button" at bounding box center [1217, 57] width 9 height 9
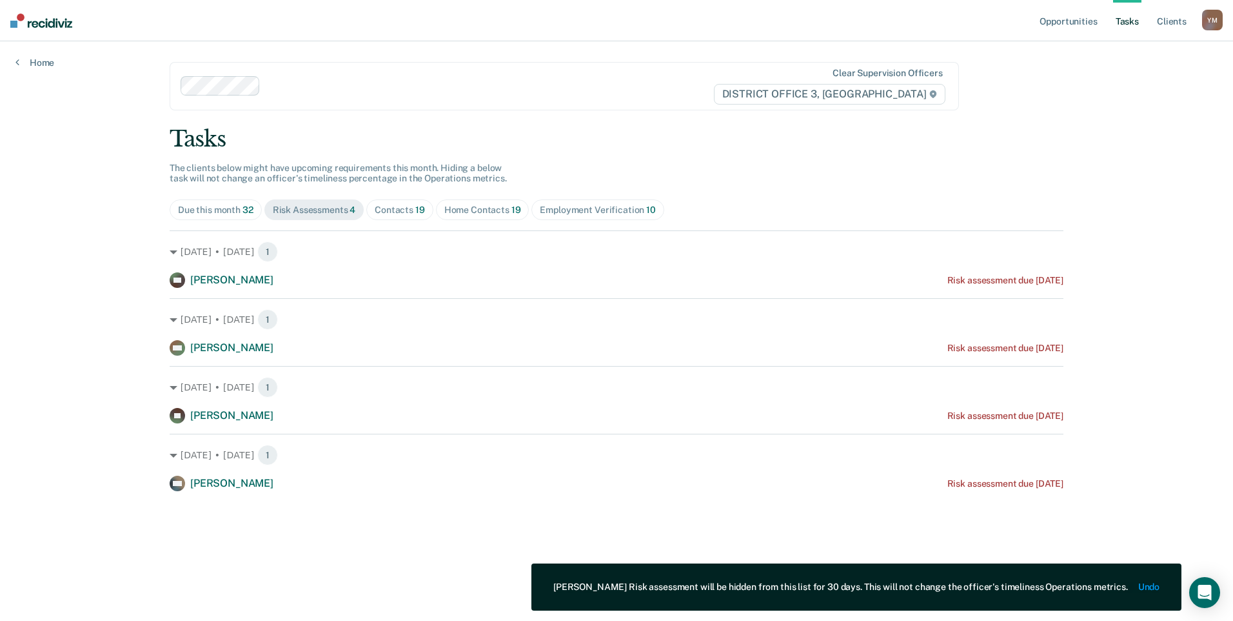
click at [490, 210] on div "Home Contacts 19" at bounding box center [482, 209] width 77 height 11
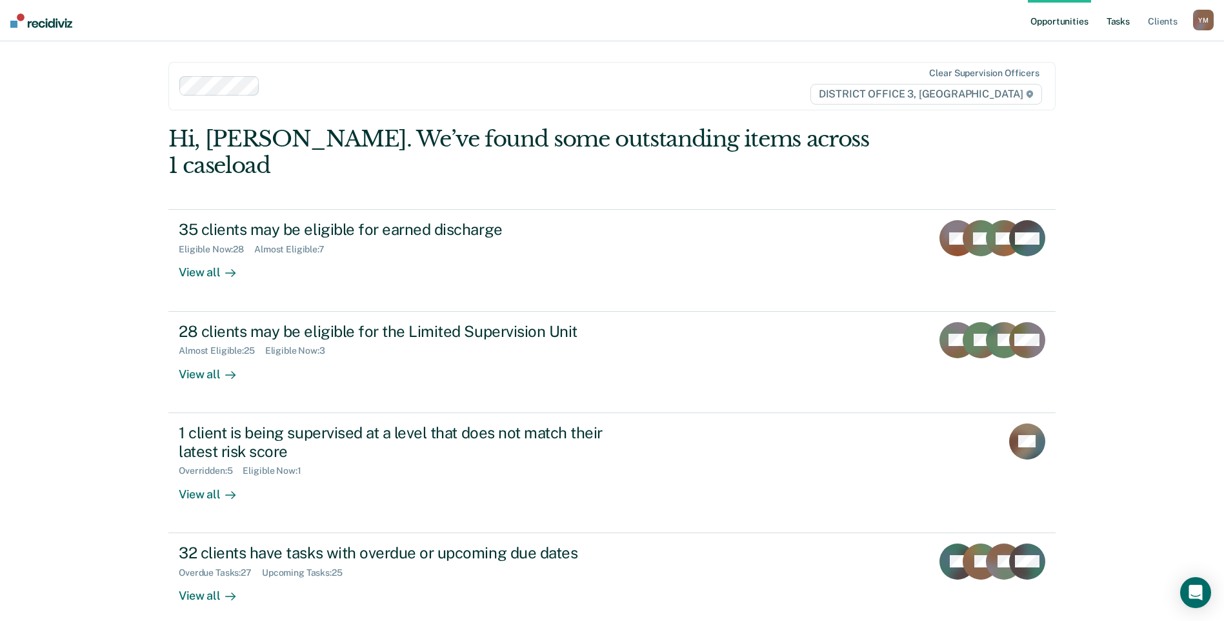
click at [1126, 25] on link "Tasks" at bounding box center [1118, 20] width 28 height 41
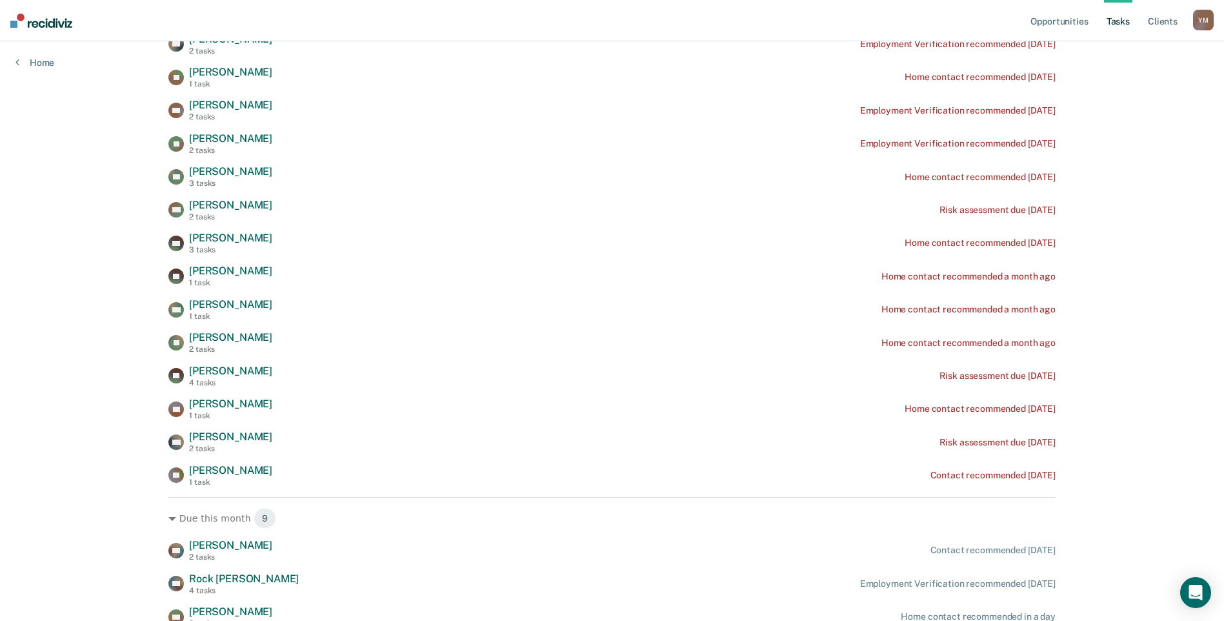
scroll to position [473, 0]
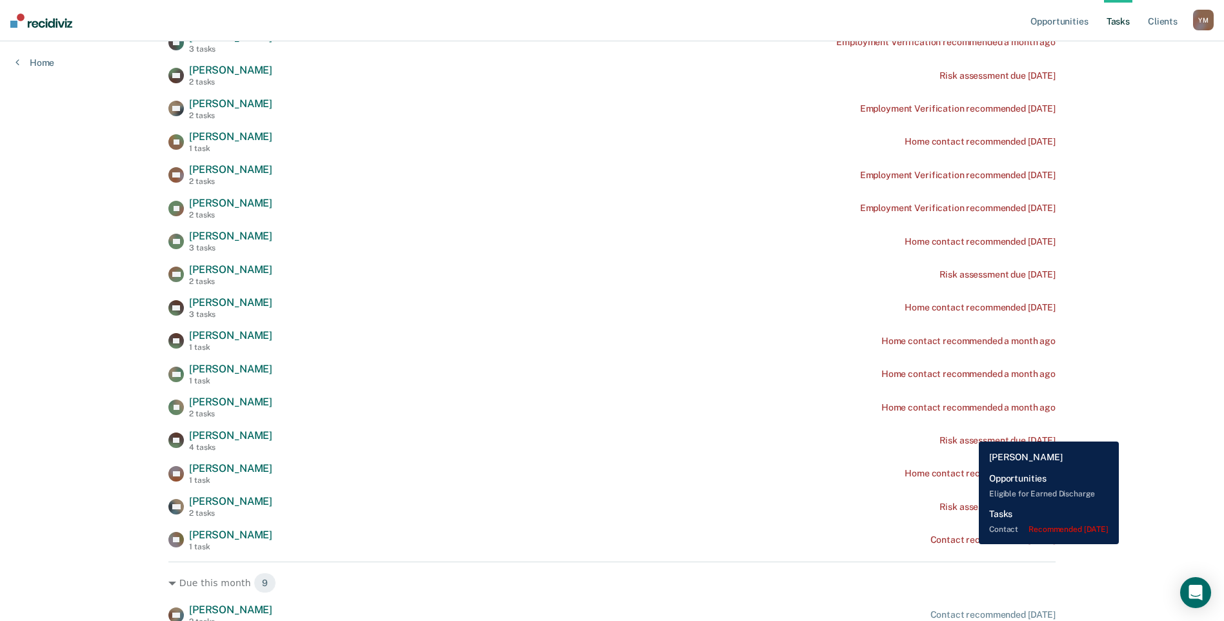
drag, startPoint x: 969, startPoint y: 544, endPoint x: 915, endPoint y: 508, distance: 64.6
click at [913, 505] on div "WR Wayne Reno 2 tasks Risk assessment due 5 days ago" at bounding box center [611, 506] width 887 height 23
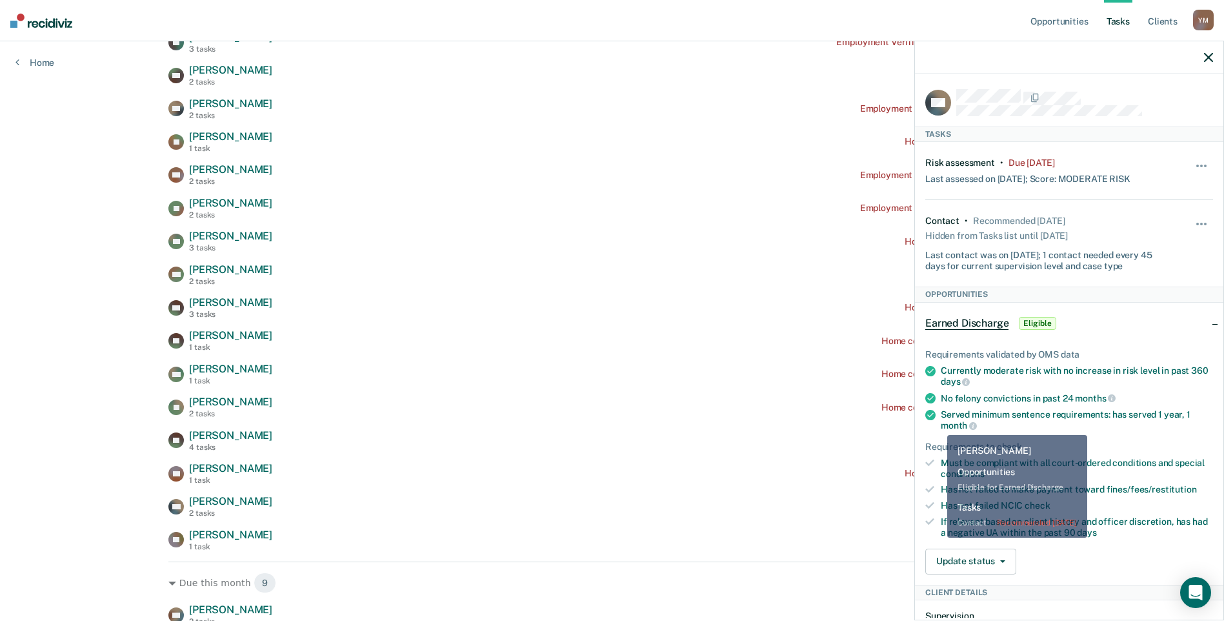
click at [939, 539] on div "Requirements validated by OMS data Currently moderate risk with no increase in …" at bounding box center [1069, 456] width 308 height 256
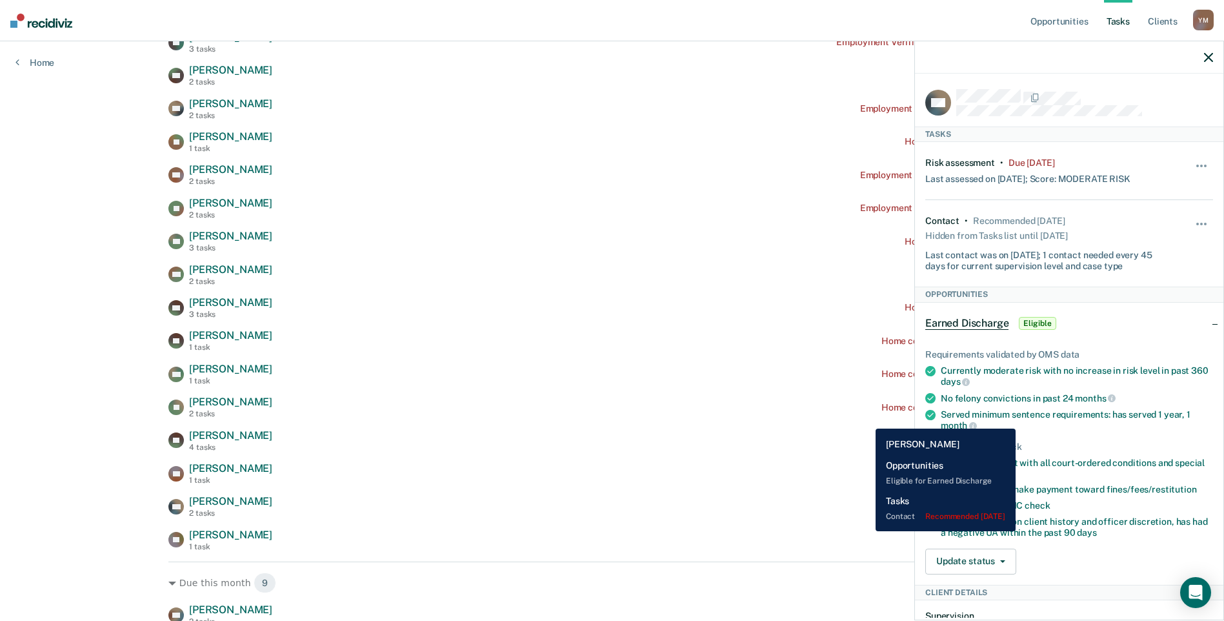
drag, startPoint x: 866, startPoint y: 531, endPoint x: 917, endPoint y: 527, distance: 51.1
click at [866, 530] on div "TT Ted Tuttle 1 task Contact recommended 4 days ago" at bounding box center [611, 539] width 887 height 23
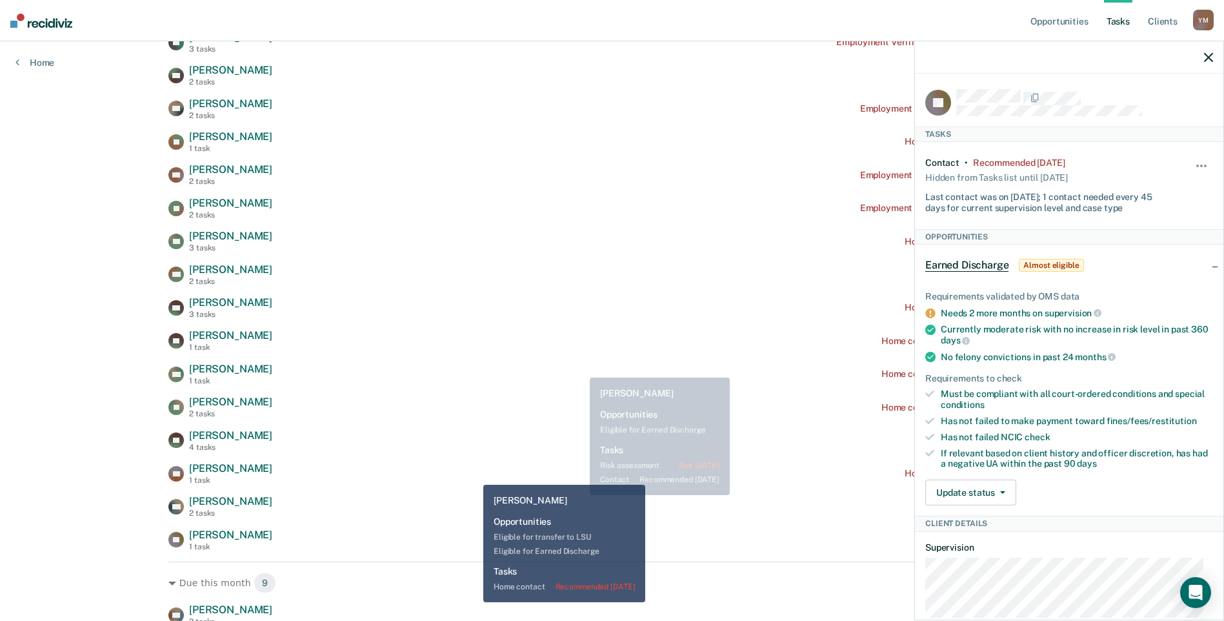
drag, startPoint x: 473, startPoint y: 475, endPoint x: 412, endPoint y: 477, distance: 61.3
click at [467, 474] on div "SR Sean Rabdau 1 task Home contact recommended 16 days ago" at bounding box center [611, 473] width 887 height 23
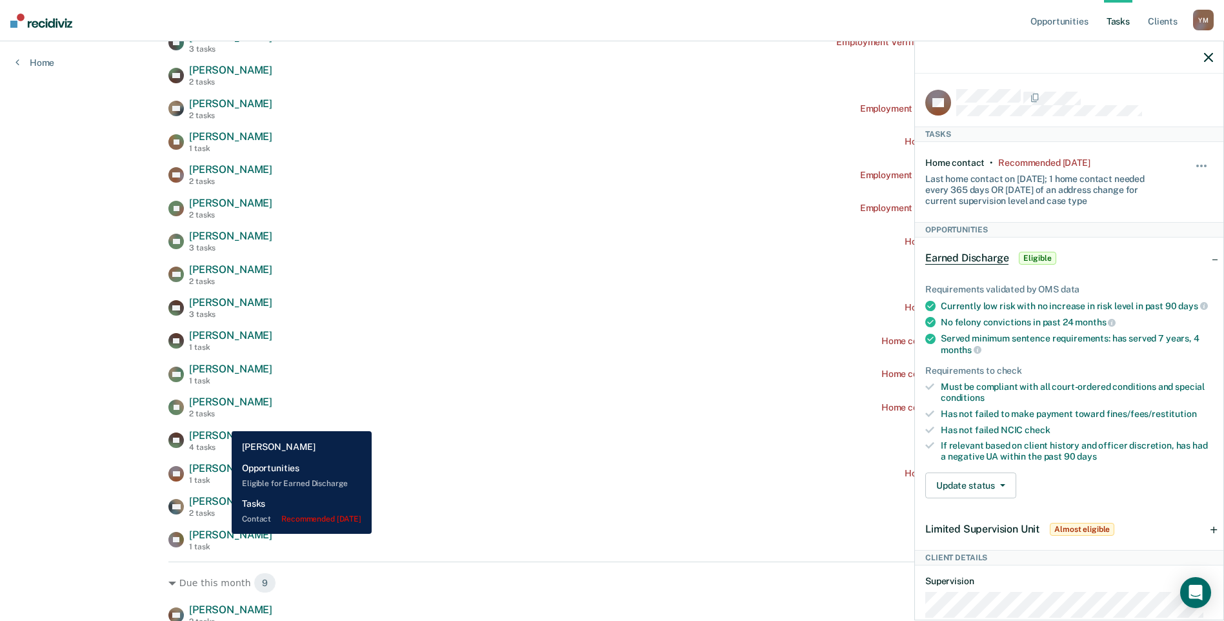
click at [222, 533] on span "[PERSON_NAME]" at bounding box center [230, 534] width 83 height 12
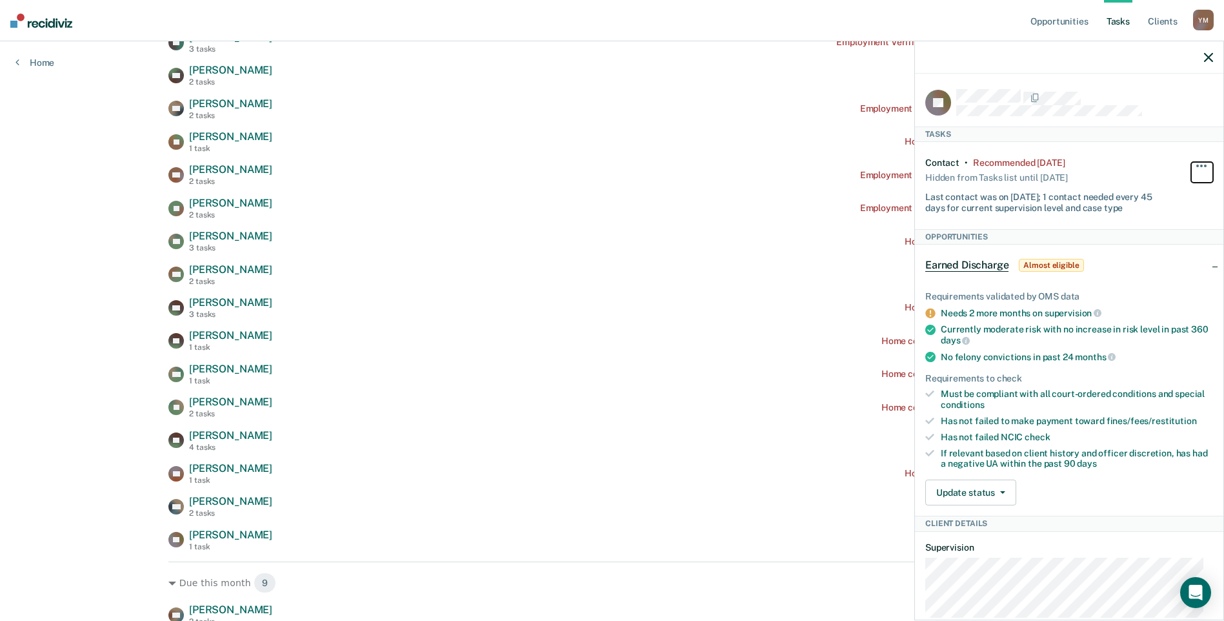
click at [1204, 164] on span "button" at bounding box center [1205, 165] width 3 height 3
click at [1158, 252] on button "30 days" at bounding box center [1166, 248] width 93 height 21
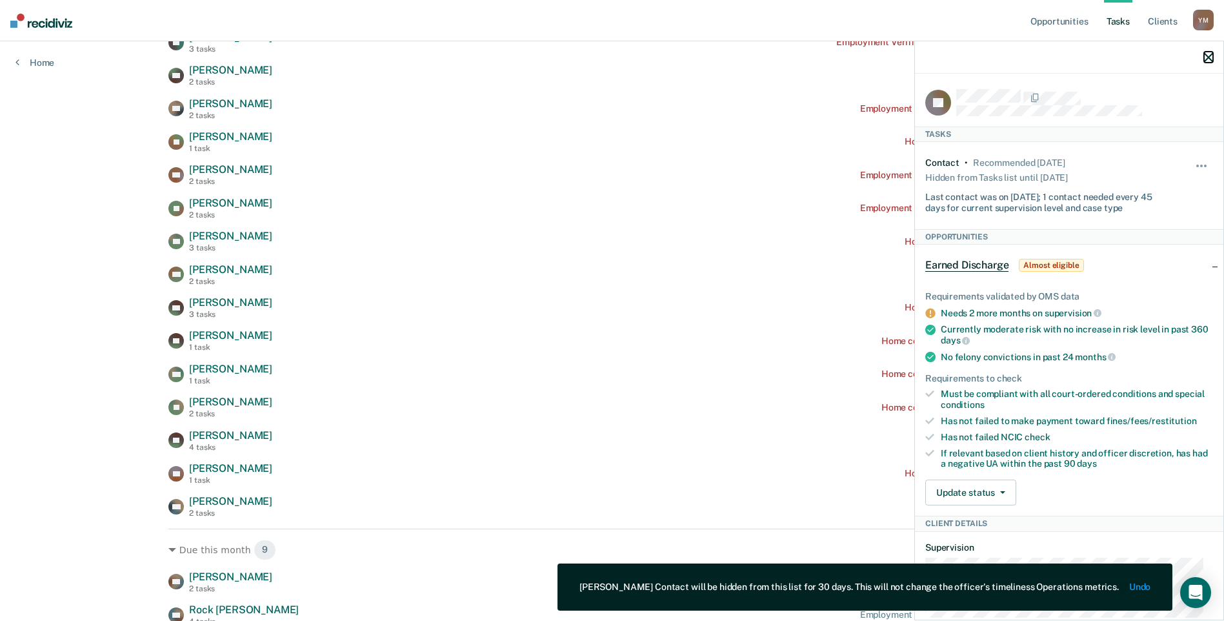
click at [1204, 57] on icon "button" at bounding box center [1208, 57] width 9 height 9
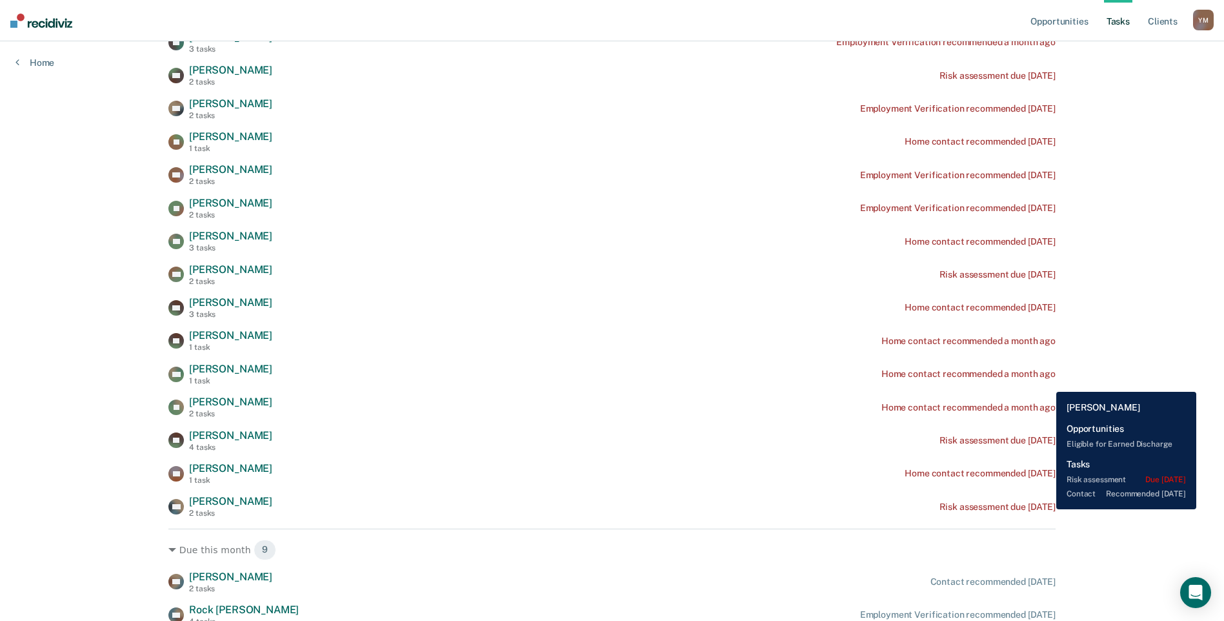
click at [1046, 508] on div "Risk assessment due [DATE]" at bounding box center [997, 506] width 116 height 11
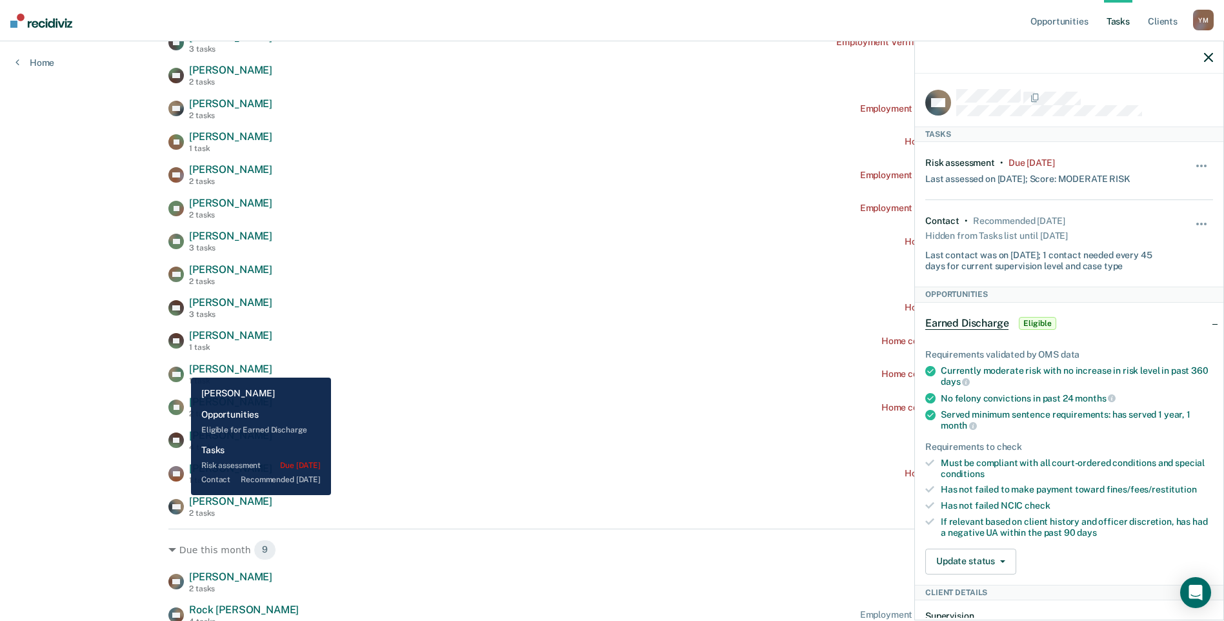
click at [28, 428] on div "Opportunities Tasks Client s Young, Mark Y M Profile How it works Log Out Home …" at bounding box center [612, 218] width 1224 height 1383
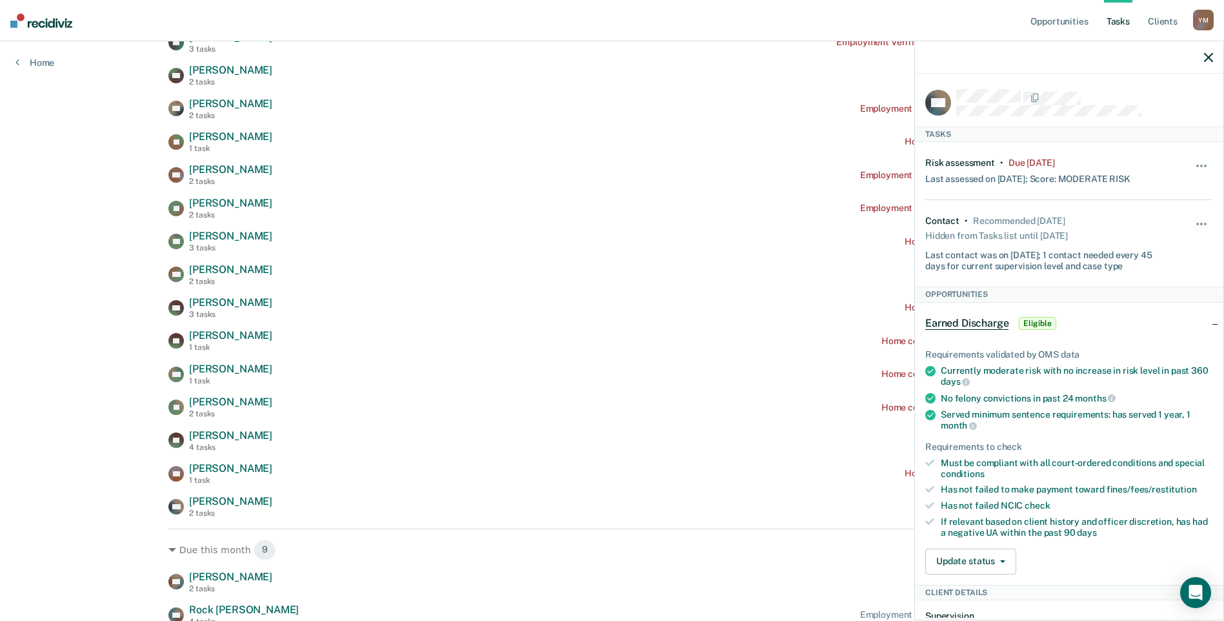
click at [1216, 64] on div at bounding box center [1069, 57] width 308 height 32
click at [1206, 57] on icon "button" at bounding box center [1208, 57] width 9 height 9
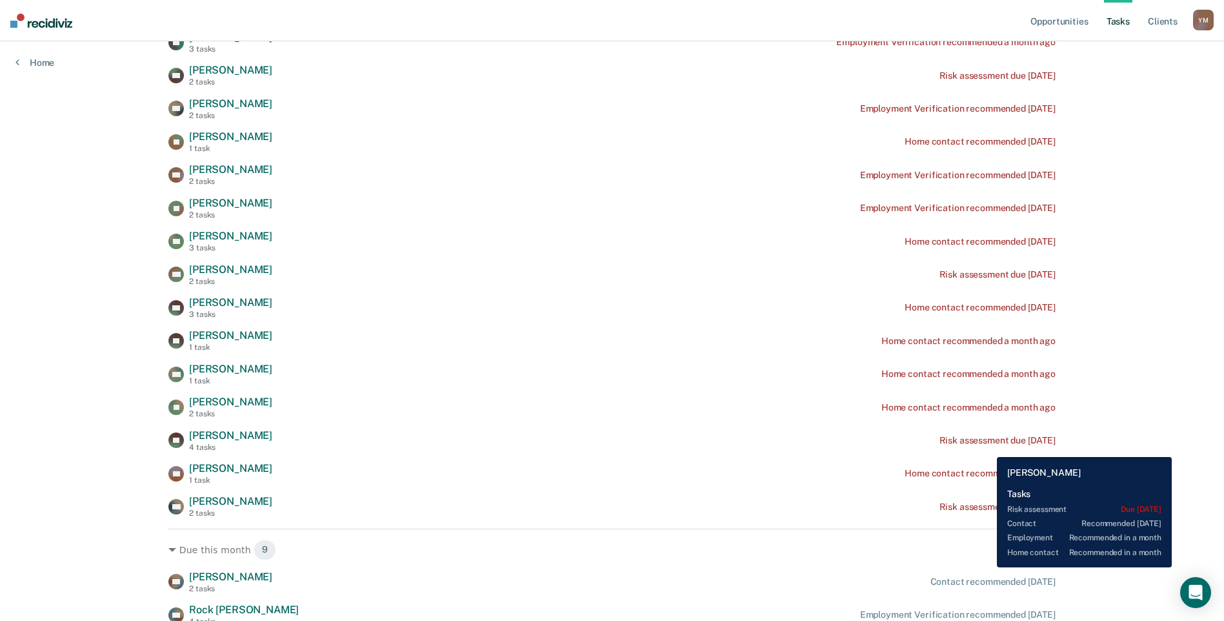
click at [987, 447] on div "AV Abbi Vigil 4 tasks Risk assessment due 22 days ago" at bounding box center [611, 440] width 887 height 23
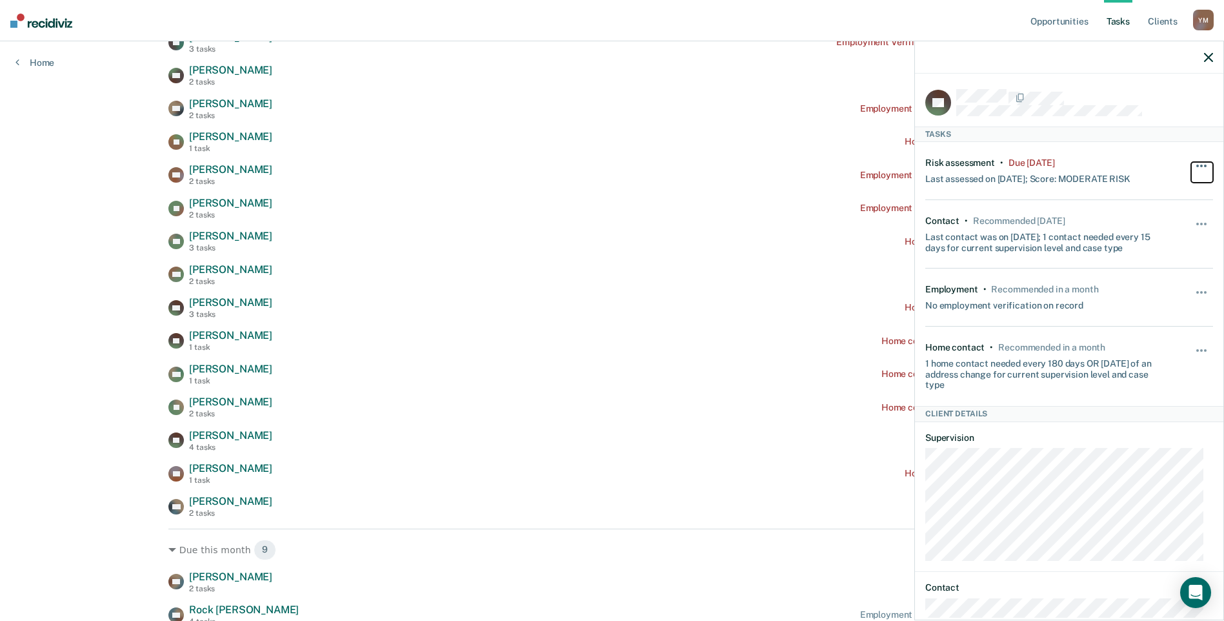
click at [1196, 164] on span "button" at bounding box center [1197, 165] width 3 height 3
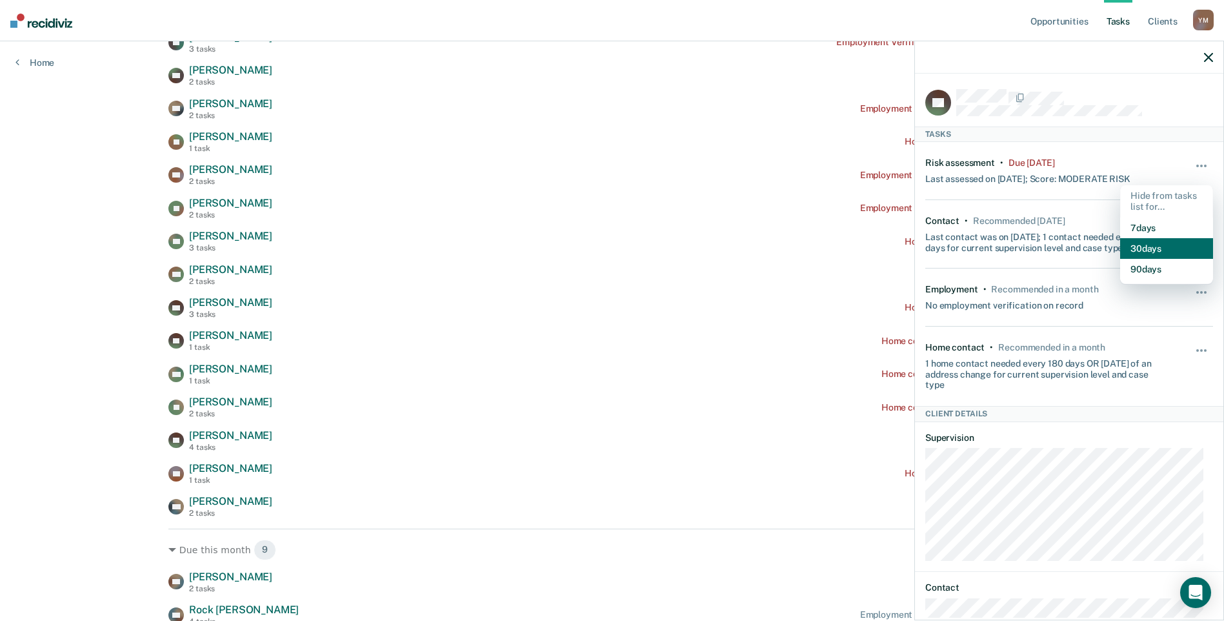
click at [1150, 244] on button "30 days" at bounding box center [1166, 248] width 93 height 21
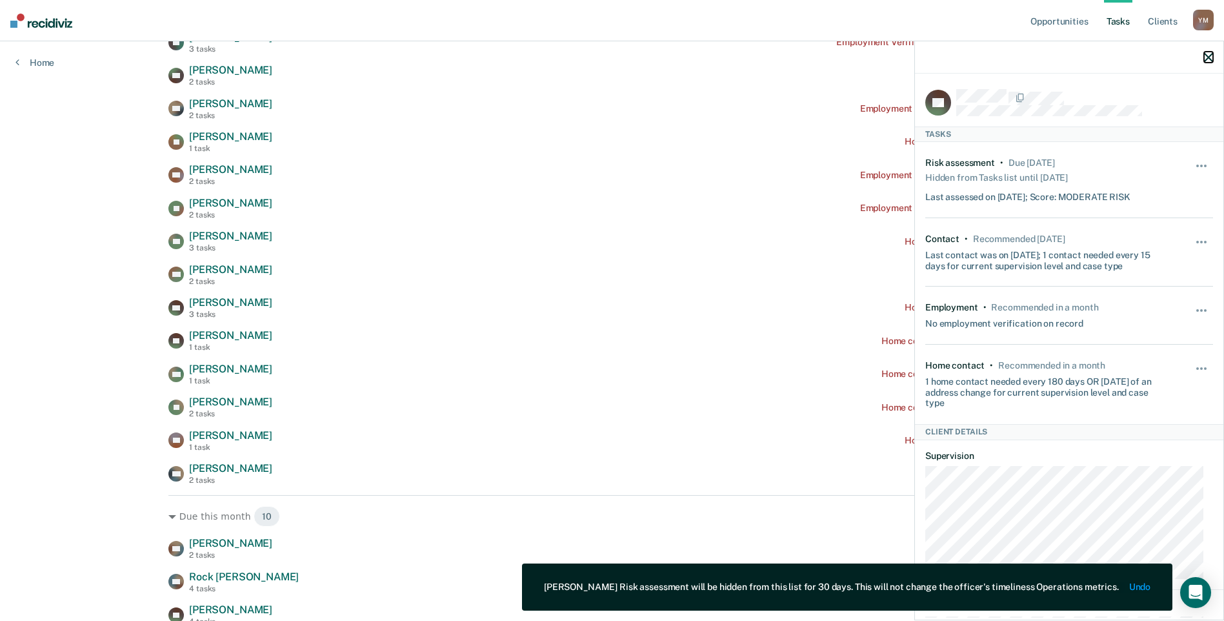
click at [1206, 59] on icon "button" at bounding box center [1208, 57] width 9 height 9
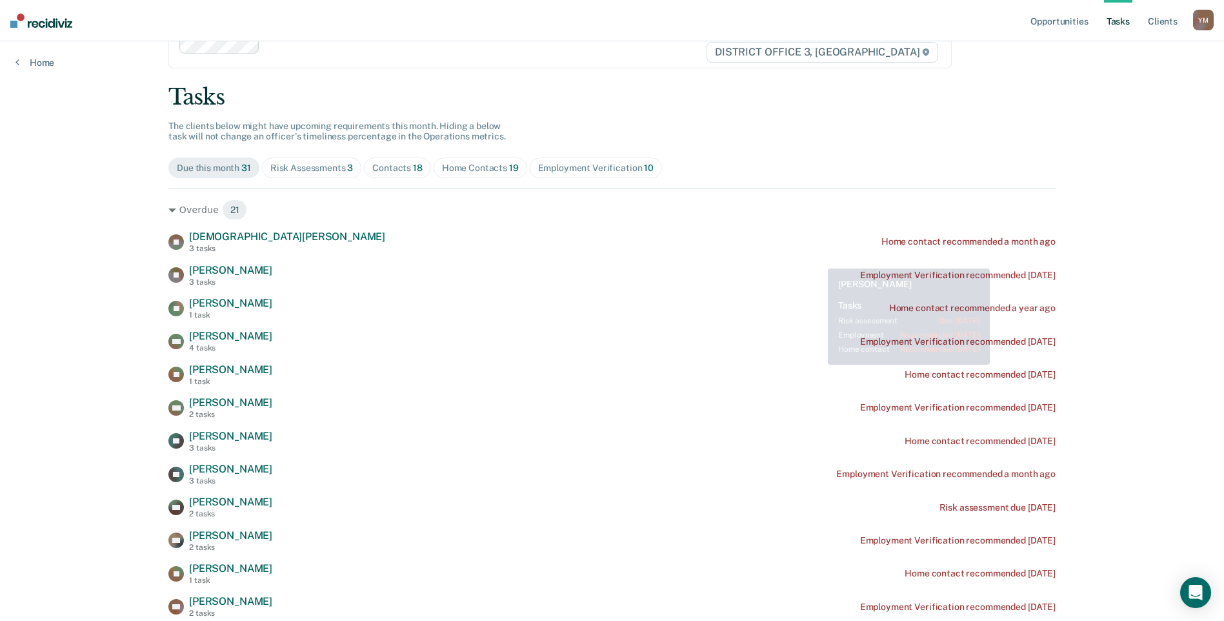
scroll to position [65, 0]
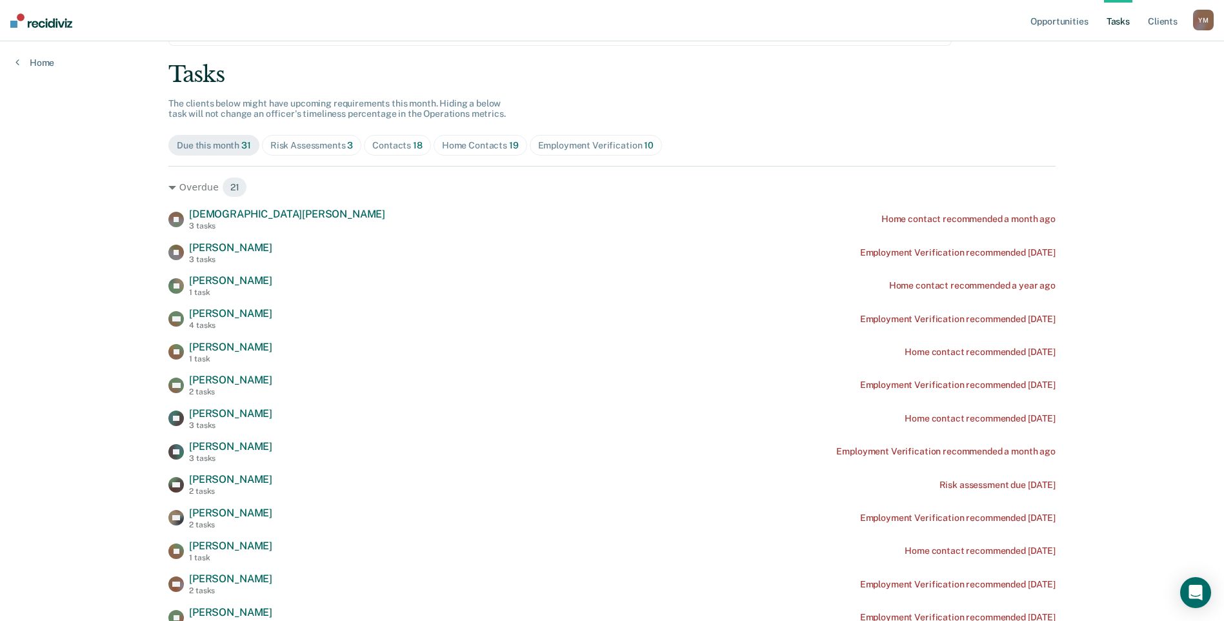
click at [573, 147] on div "Employment Verification 10" at bounding box center [595, 145] width 115 height 11
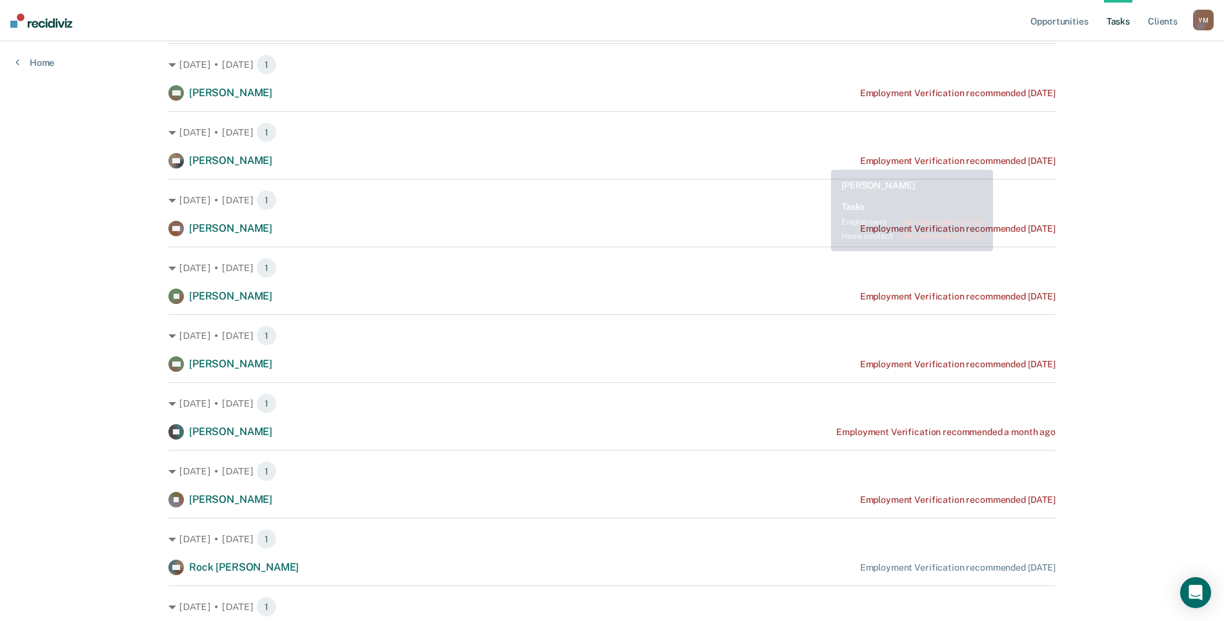
scroll to position [0, 0]
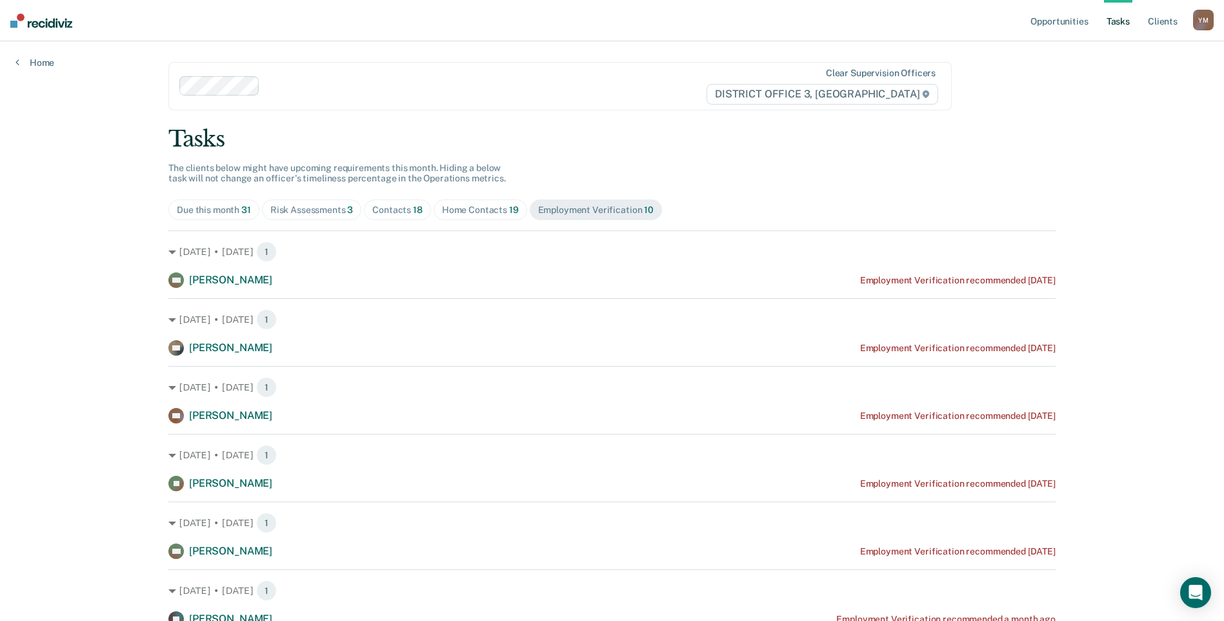
click at [463, 210] on div "Home Contacts 19" at bounding box center [480, 209] width 77 height 11
click at [304, 209] on div "Risk Assessments 3" at bounding box center [311, 209] width 83 height 11
